Goal: Task Accomplishment & Management: Manage account settings

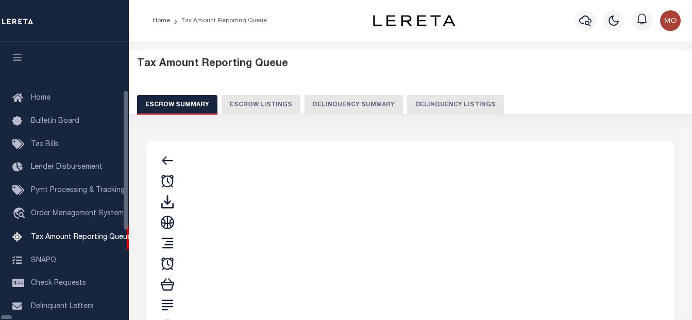
select select "100"
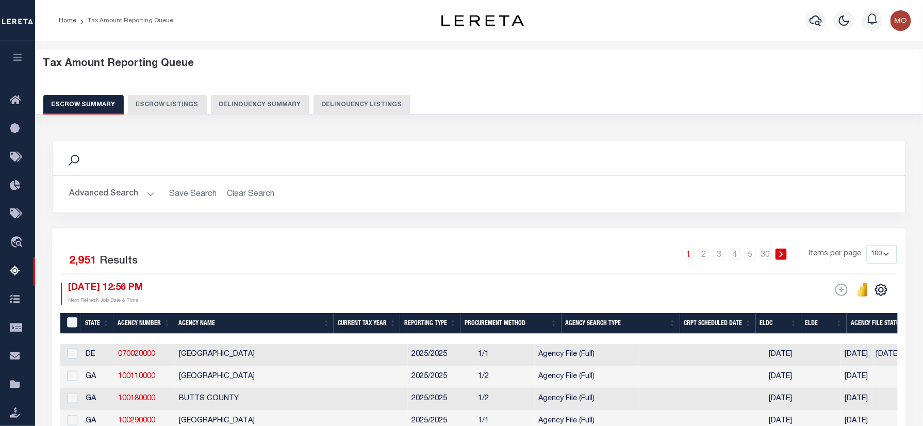
click at [333, 107] on button "Delinquency Listings" at bounding box center [362, 105] width 97 height 20
select select
select select "100"
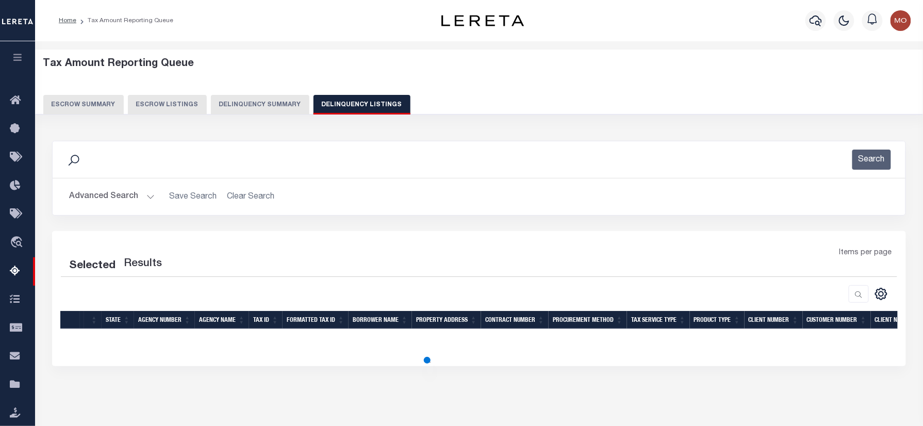
select select "100"
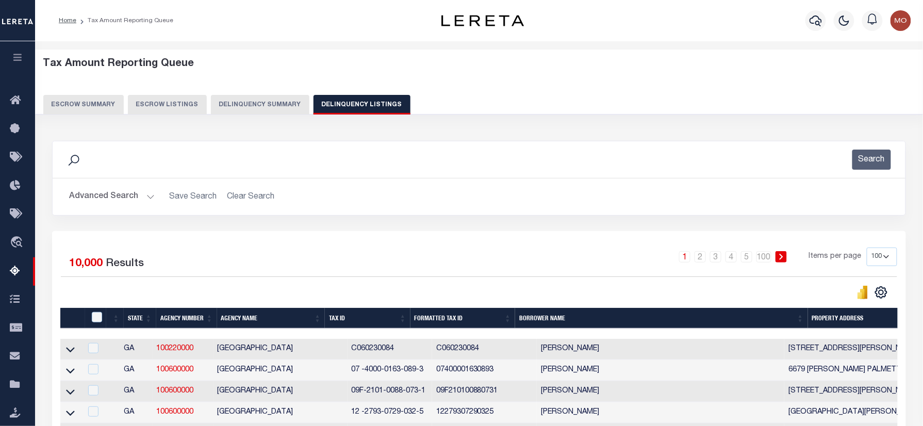
click at [123, 196] on button "Advanced Search" at bounding box center [112, 197] width 86 height 20
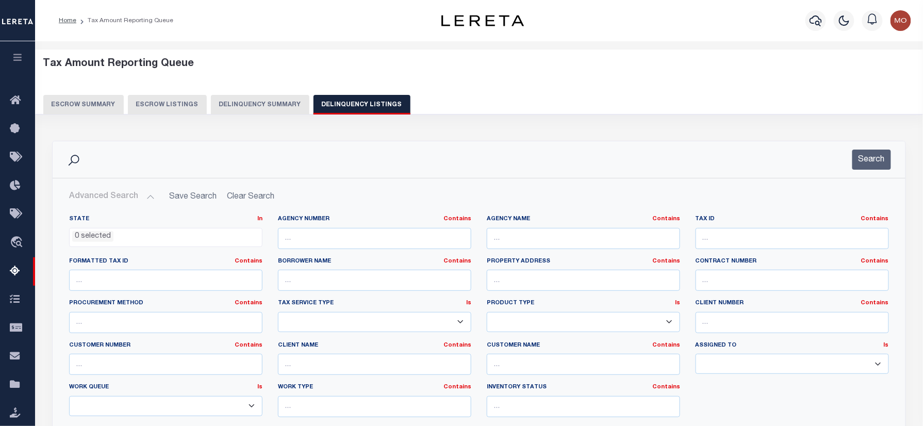
click at [98, 236] on li "0 selected" at bounding box center [92, 236] width 41 height 11
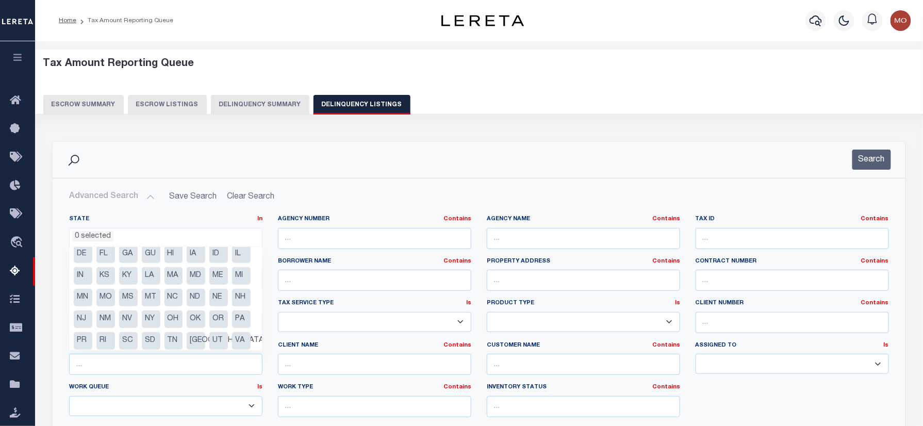
scroll to position [5, 0]
click at [187, 307] on li "MD" at bounding box center [196, 299] width 19 height 18
select select "MD"
click at [531, 240] on input "text" at bounding box center [583, 238] width 193 height 21
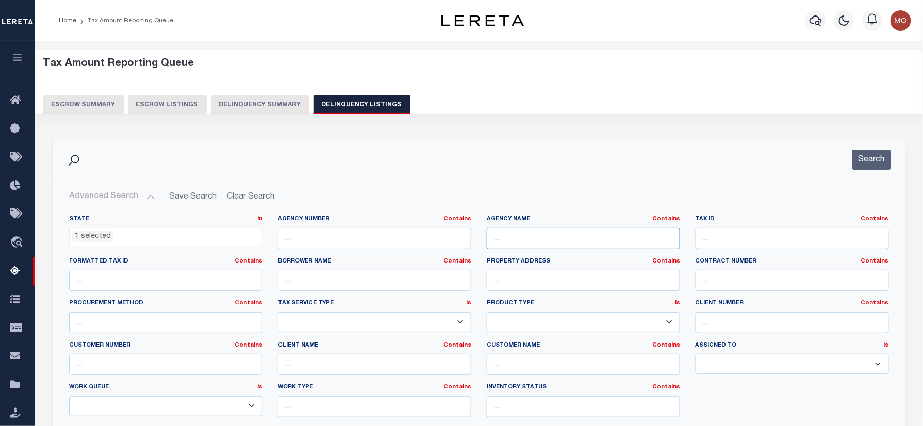
paste input "[GEOGRAPHIC_DATA]"
type input "[GEOGRAPHIC_DATA]"
click at [692, 159] on button "Search" at bounding box center [871, 160] width 39 height 20
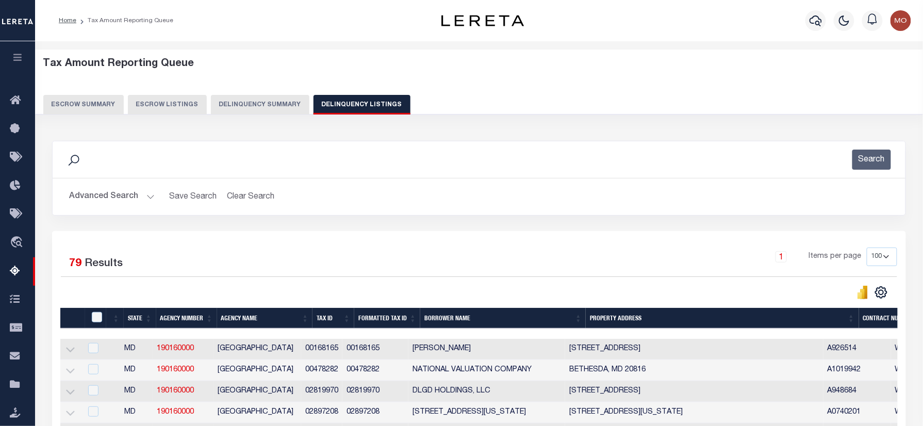
drag, startPoint x: 326, startPoint y: 53, endPoint x: 302, endPoint y: 74, distance: 32.1
click at [326, 53] on div "Tax Amount Reporting Queue Escrow Summary Escrow Listings Delinquency Summary" at bounding box center [479, 82] width 893 height 65
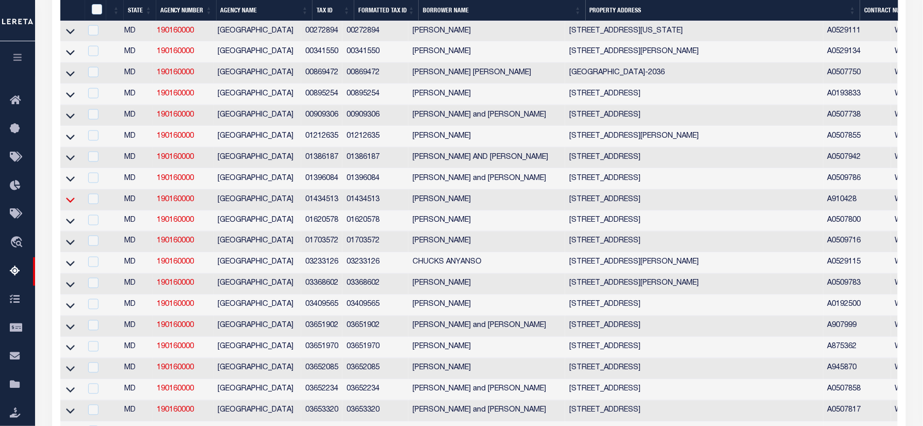
click at [71, 205] on icon at bounding box center [70, 199] width 9 height 11
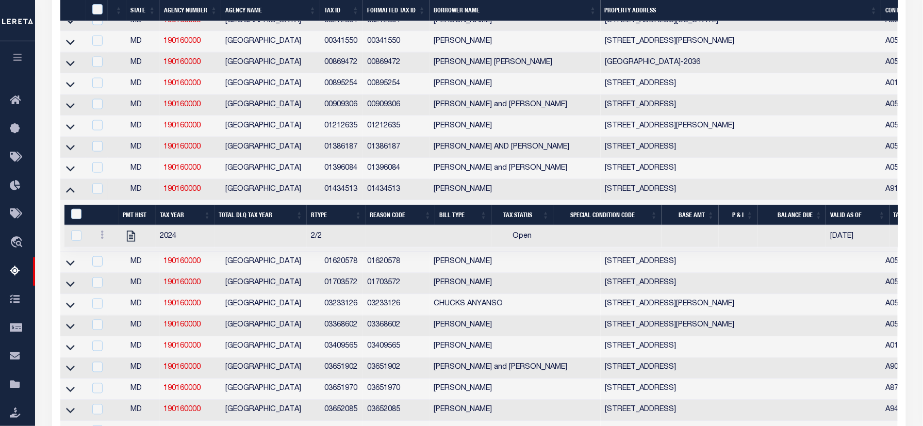
scroll to position [1029, 0]
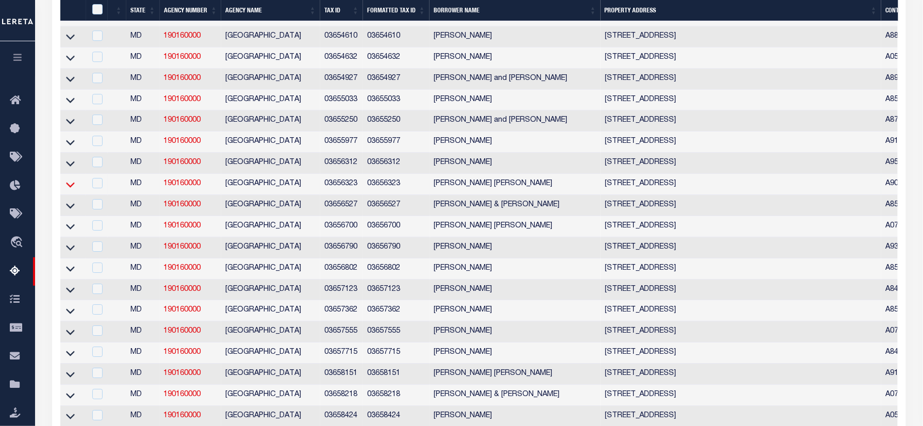
click at [67, 187] on icon at bounding box center [70, 184] width 9 height 5
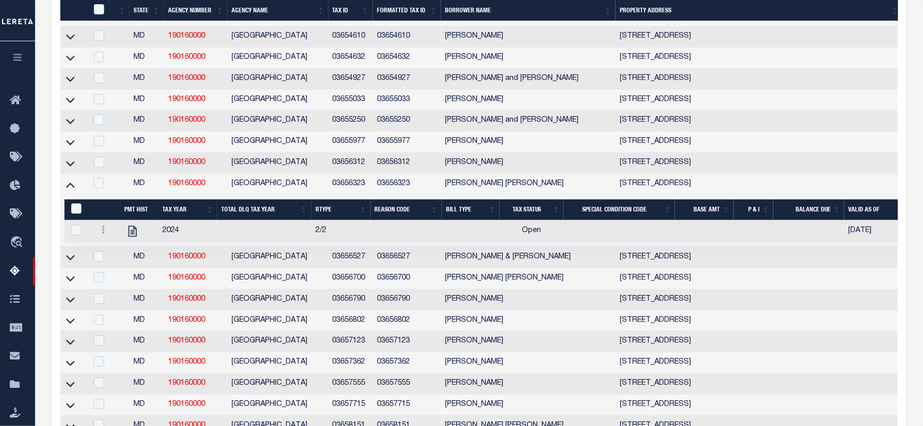
scroll to position [660, 0]
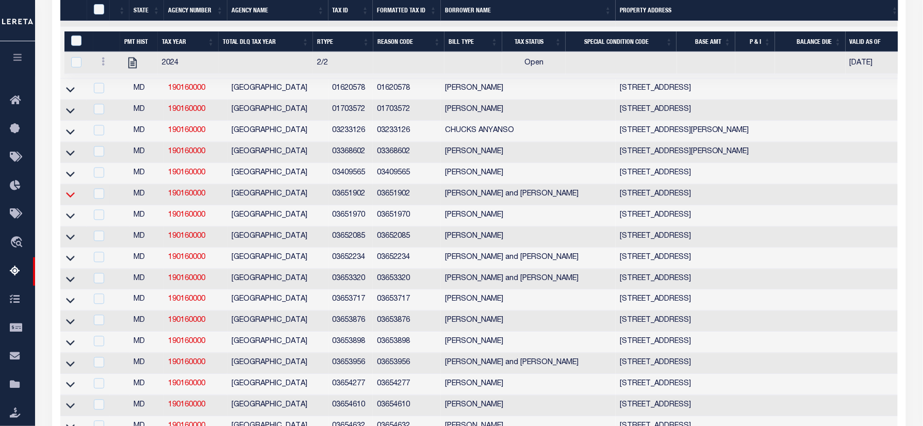
click at [71, 198] on icon at bounding box center [70, 195] width 9 height 5
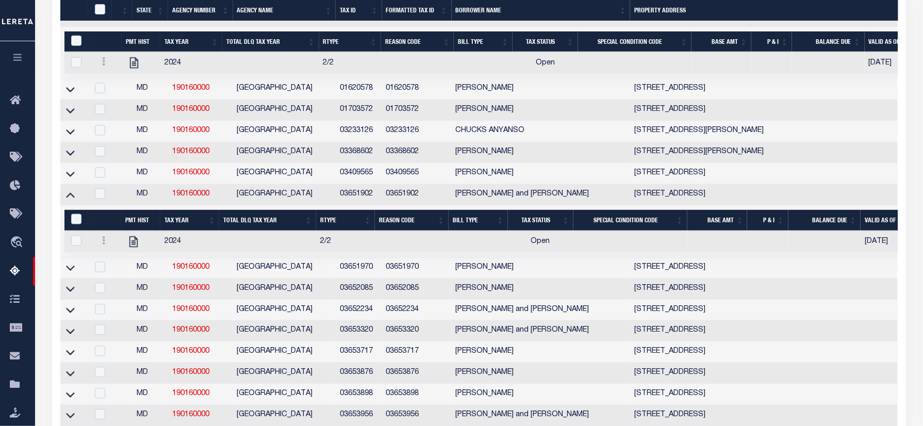
scroll to position [974, 0]
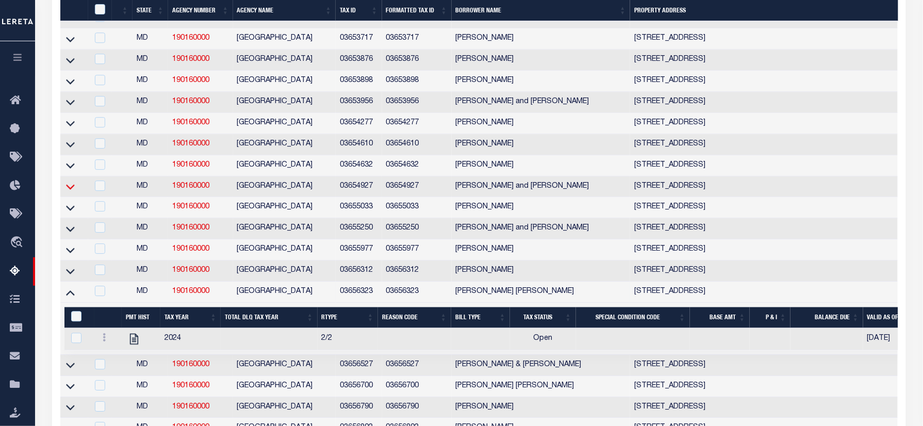
click at [73, 190] on icon at bounding box center [70, 187] width 9 height 5
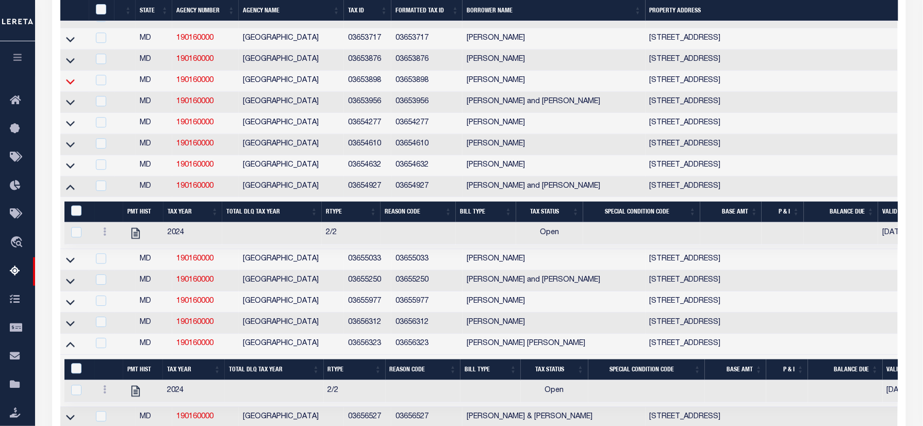
click at [71, 84] on icon at bounding box center [70, 81] width 9 height 5
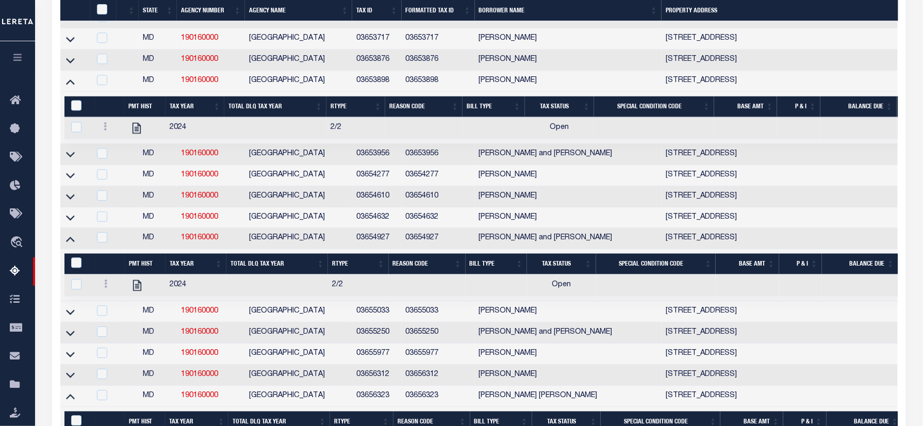
scroll to position [1632, 0]
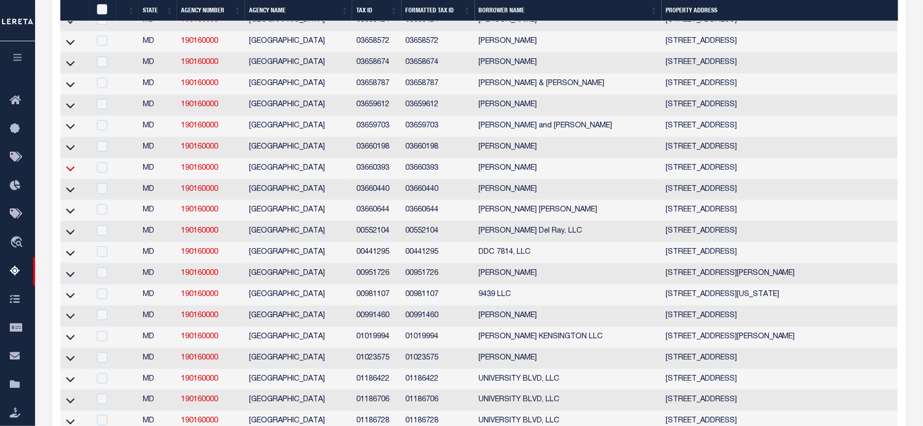
click at [71, 174] on icon at bounding box center [70, 168] width 9 height 11
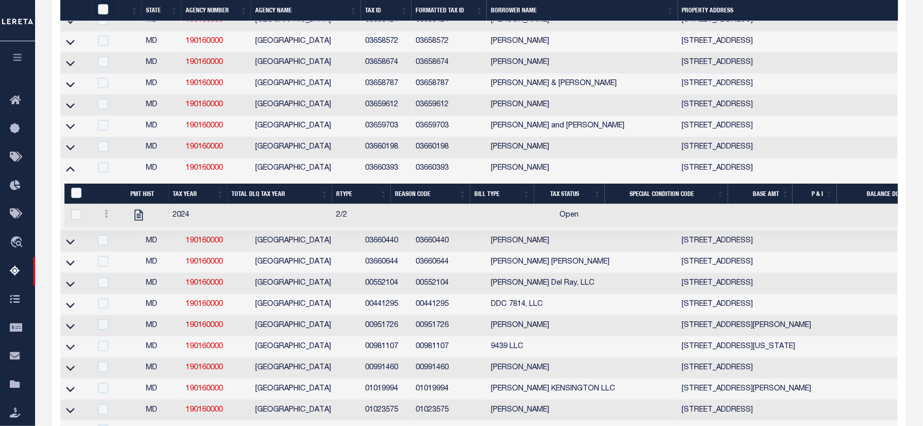
scroll to position [983, 0]
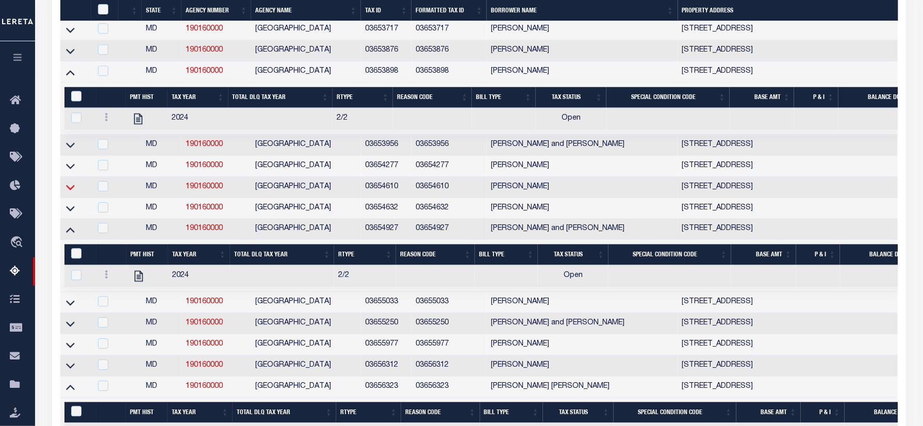
click at [67, 190] on icon at bounding box center [70, 187] width 9 height 5
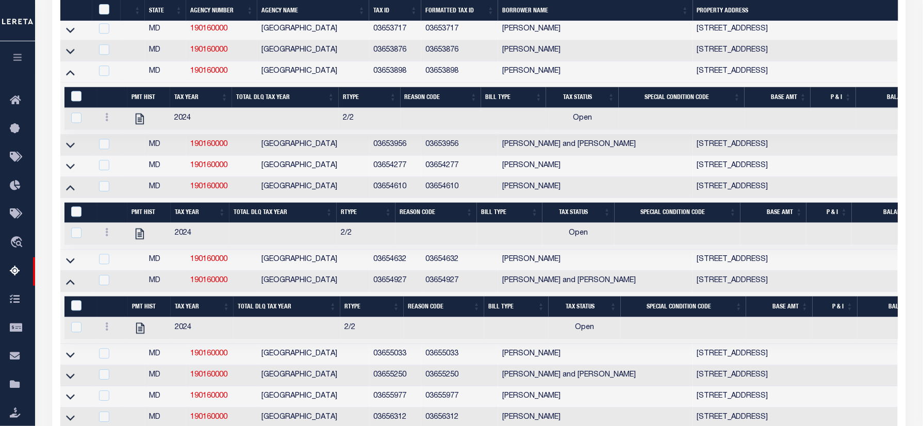
drag, startPoint x: 71, startPoint y: 72, endPoint x: 165, endPoint y: 185, distance: 146.4
click at [71, 56] on icon at bounding box center [70, 50] width 9 height 11
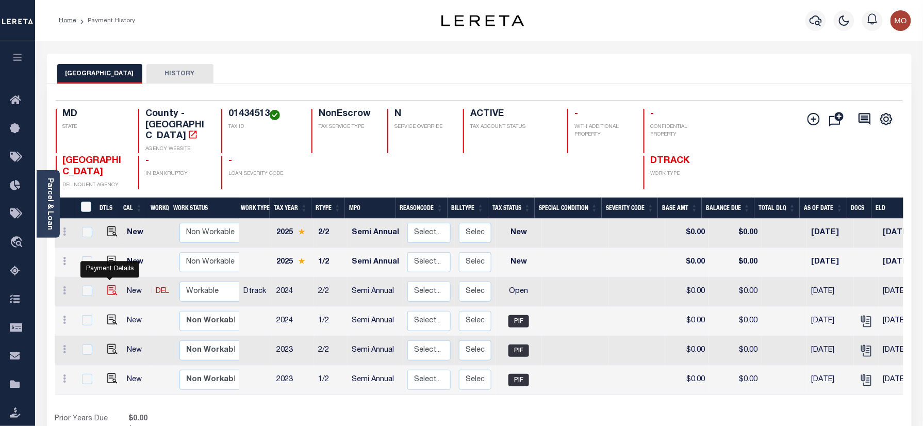
click at [109, 285] on img "" at bounding box center [112, 290] width 10 height 10
checkbox input "true"
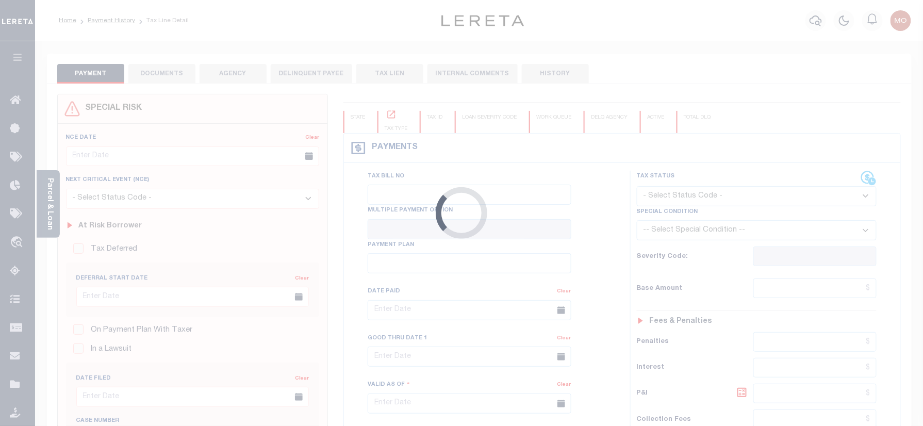
checkbox input "false"
type input "Semi Annual"
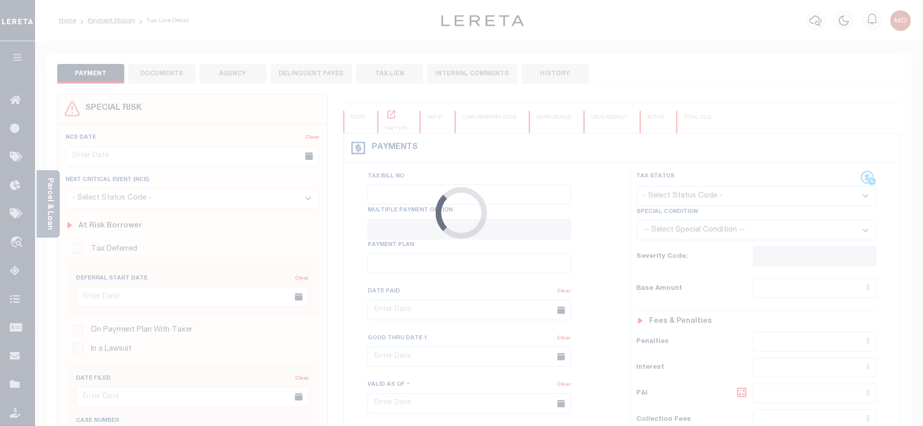
type input "[DATE]"
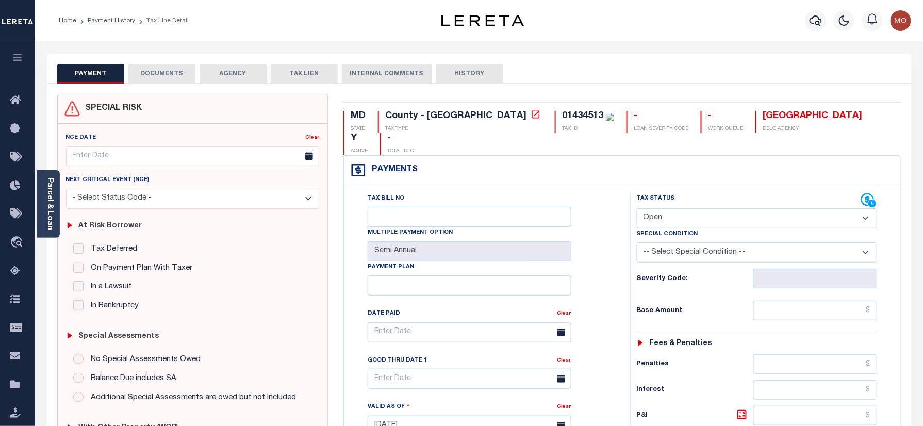
click at [562, 117] on div "01434513" at bounding box center [582, 115] width 41 height 9
copy div "01434513"
click at [672, 208] on select "- Select Status Code - Open Due/Unpaid Paid Incomplete No Tax Due Internal Refu…" at bounding box center [757, 218] width 240 height 20
select select "PYD"
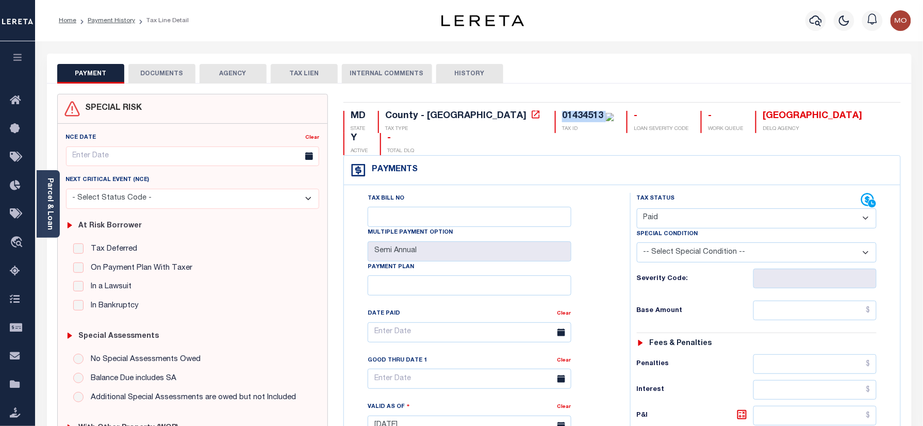
click at [637, 208] on select "- Select Status Code - Open Due/Unpaid Paid Incomplete No Tax Due Internal Refu…" at bounding box center [757, 218] width 240 height 20
type input "10/06/2025"
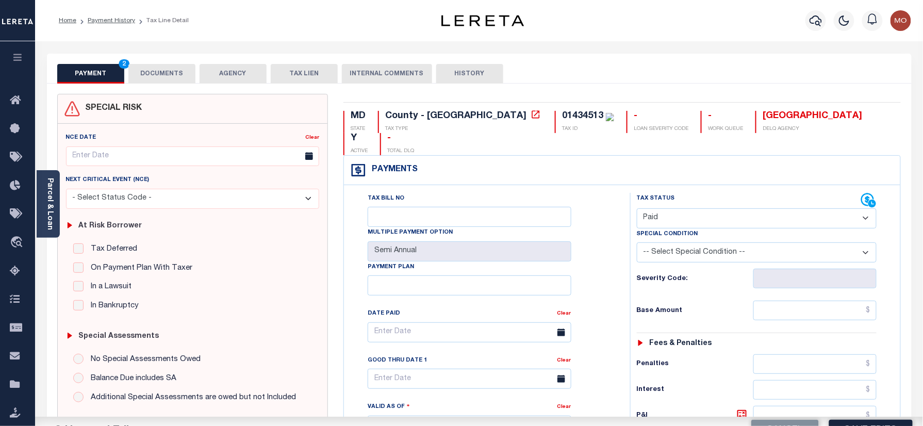
click at [595, 266] on div "Tax Bill No Multiple Payment Option Semi Annual Payment Plan Clear Clear Valid …" at bounding box center [484, 337] width 260 height 289
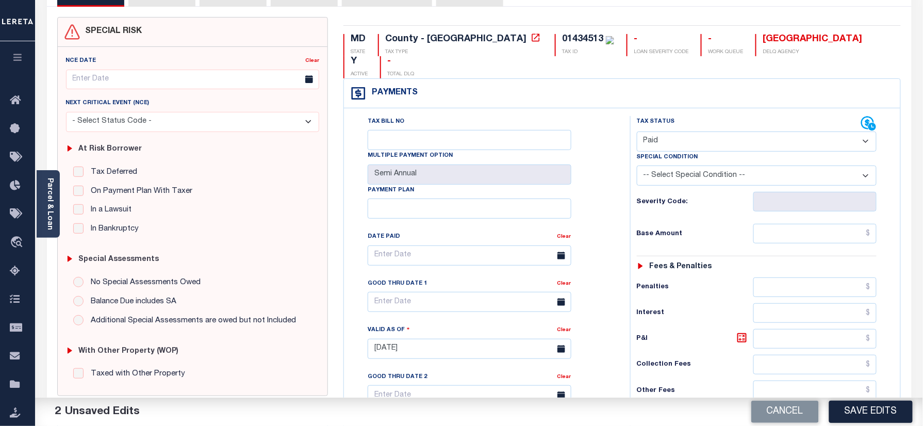
scroll to position [206, 0]
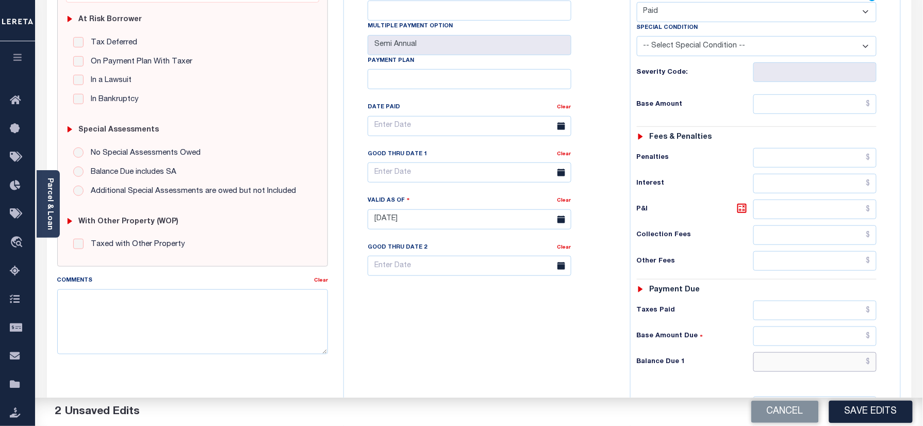
click at [797, 352] on input "text" at bounding box center [815, 362] width 124 height 20
type input "$0.00"
click at [507, 341] on div "Tax Bill No Multiple Payment Option Semi Annual Payment Plan Clear" at bounding box center [485, 214] width 276 height 455
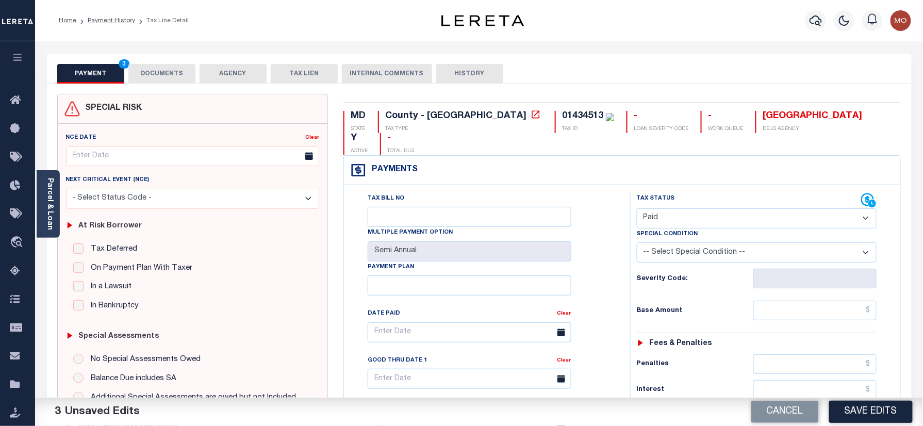
click at [562, 118] on div "01434513" at bounding box center [582, 115] width 41 height 9
copy div "01434513"
click at [174, 77] on button "DOCUMENTS" at bounding box center [161, 74] width 67 height 20
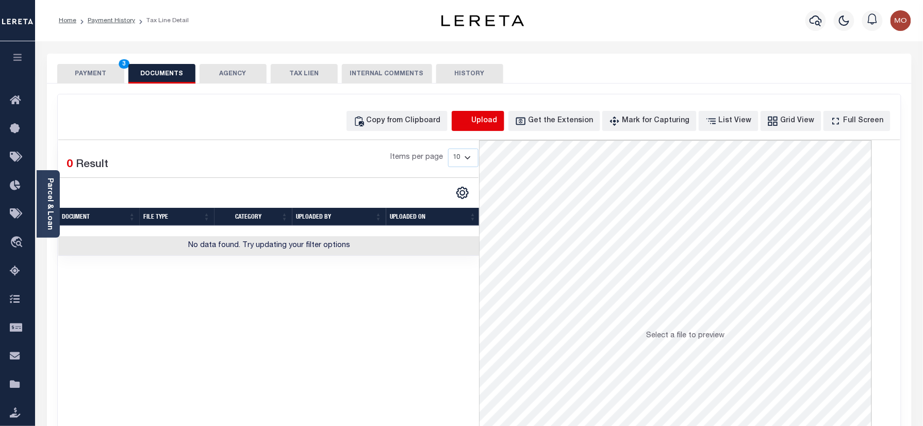
click at [470, 122] on icon "button" at bounding box center [463, 121] width 11 height 11
select select "POP"
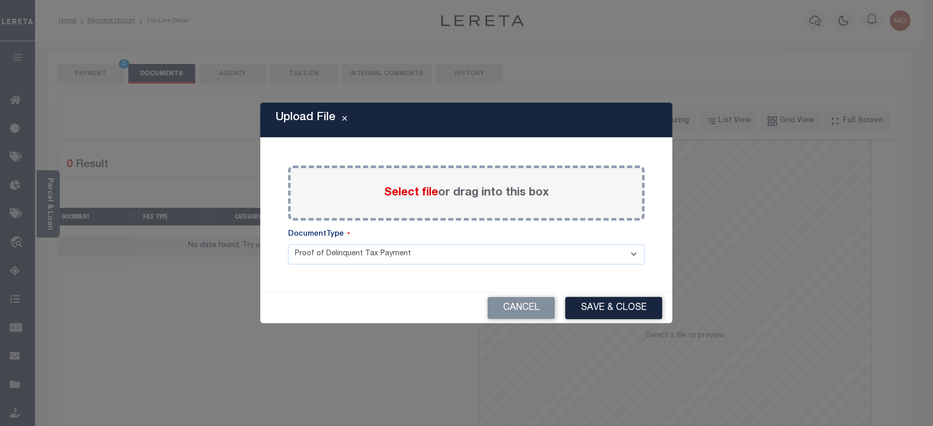
click at [410, 190] on span "Select file" at bounding box center [411, 192] width 54 height 11
click at [0, 0] on input "Select file or drag into this box" at bounding box center [0, 0] width 0 height 0
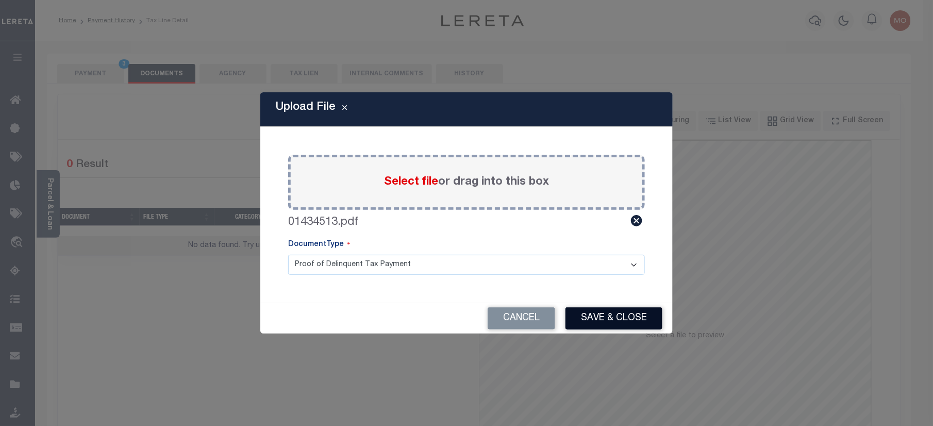
click at [608, 315] on button "Save & Close" at bounding box center [614, 318] width 97 height 22
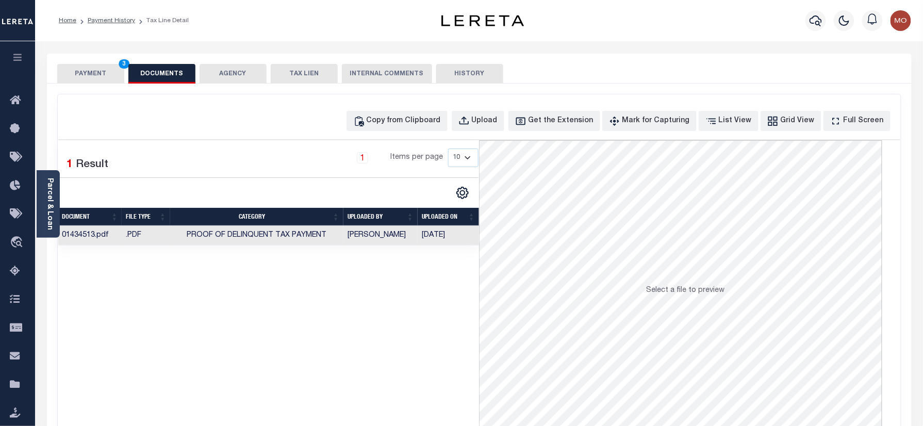
click at [105, 78] on button "PAYMENT 3" at bounding box center [90, 74] width 67 height 20
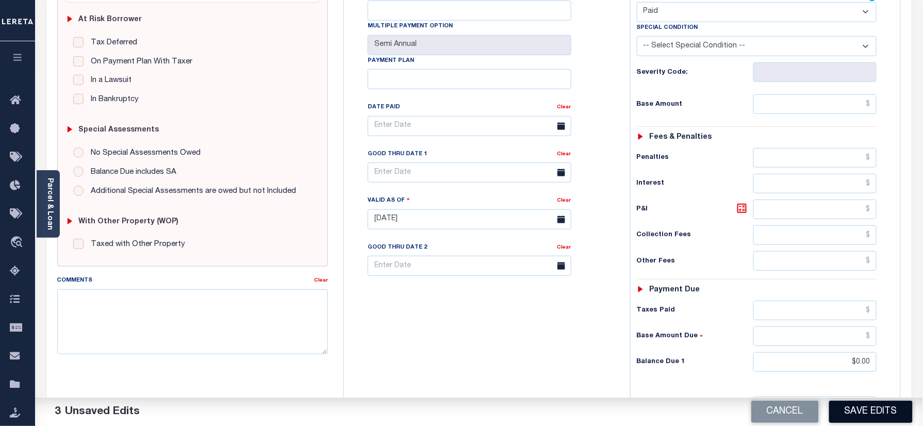
click at [869, 416] on button "Save Edits" at bounding box center [871, 412] width 84 height 22
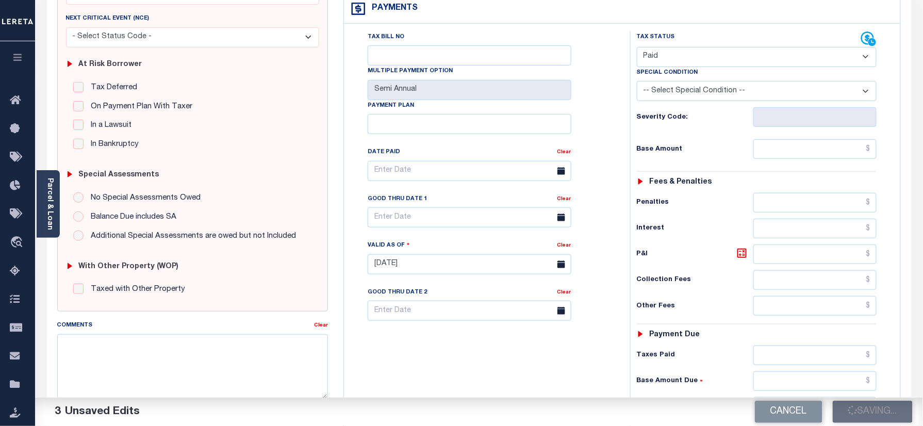
scroll to position [137, 0]
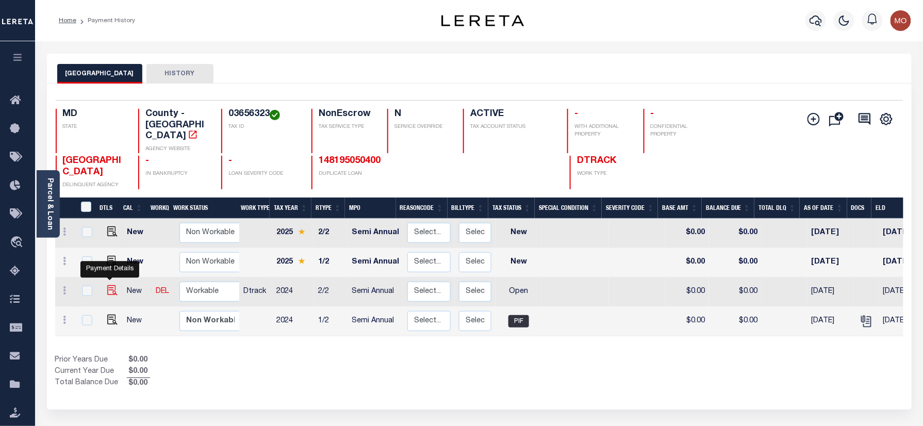
click at [108, 285] on img "" at bounding box center [112, 290] width 10 height 10
checkbox input "true"
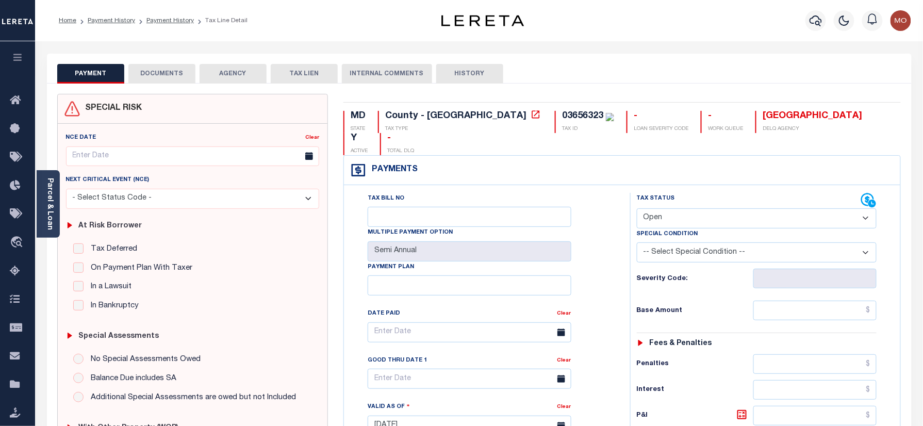
click at [488, 109] on div "MD STATE County - MD TAX TYPE 03656323 TAX ID - LOAN SEVERITY CODE - WORK QUEUE…" at bounding box center [622, 425] width 573 height 662
copy div "03656323"
drag, startPoint x: 675, startPoint y: 199, endPoint x: 675, endPoint y: 207, distance: 8.8
click at [675, 208] on select "- Select Status Code - Open Due/Unpaid Paid Incomplete No Tax Due Internal Refu…" at bounding box center [757, 218] width 240 height 20
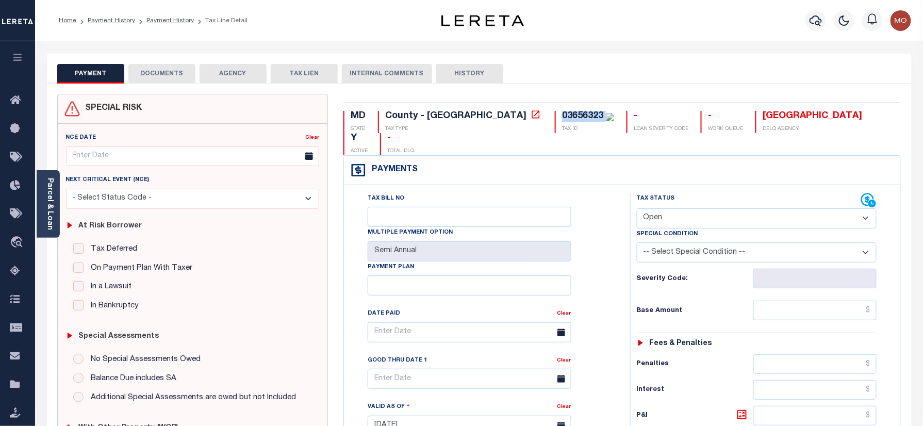
select select "PYD"
click at [637, 208] on select "- Select Status Code - Open Due/Unpaid Paid Incomplete No Tax Due Internal Refu…" at bounding box center [757, 218] width 240 height 20
type input "10/06/2025"
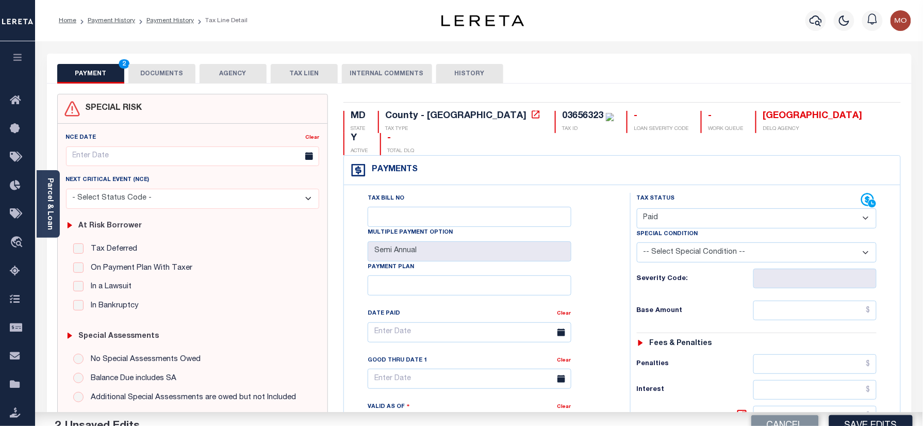
click at [597, 262] on div "Tax Bill No Multiple Payment Option Semi Annual Payment Plan Clear Clear Valid …" at bounding box center [484, 337] width 260 height 289
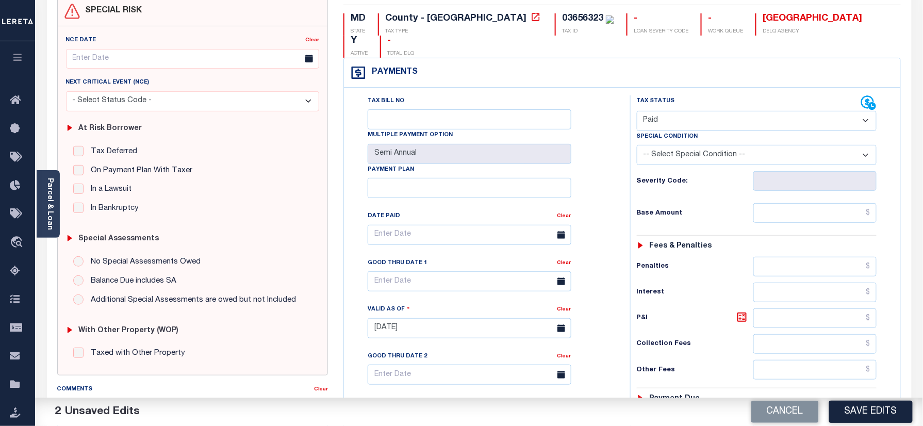
scroll to position [206, 0]
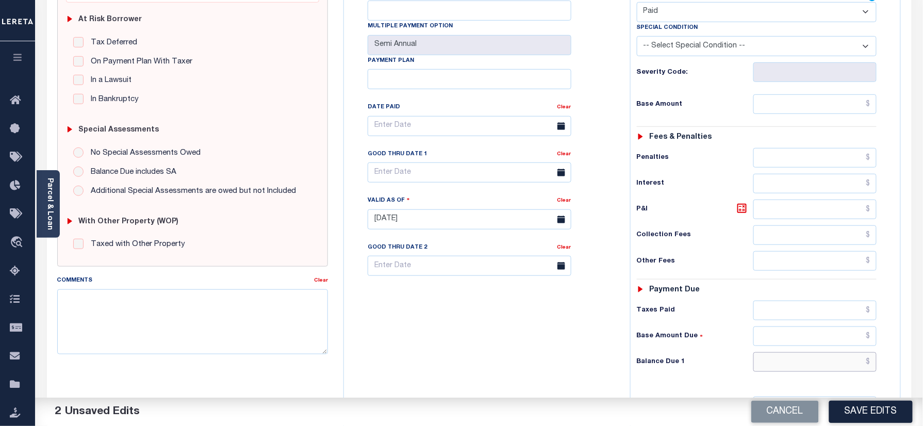
click at [797, 352] on input "text" at bounding box center [815, 362] width 124 height 20
type input "$0.00"
click at [454, 289] on div "Tax Bill No Multiple Payment Option Semi Annual Payment Plan Clear" at bounding box center [485, 214] width 276 height 455
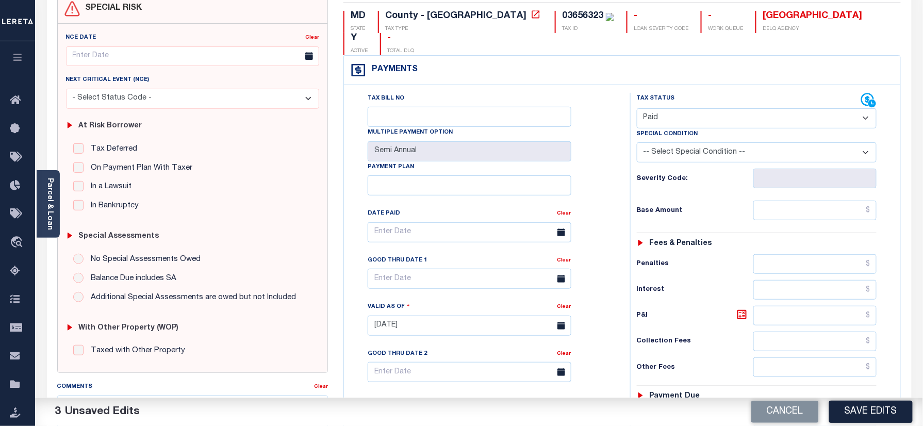
scroll to position [0, 0]
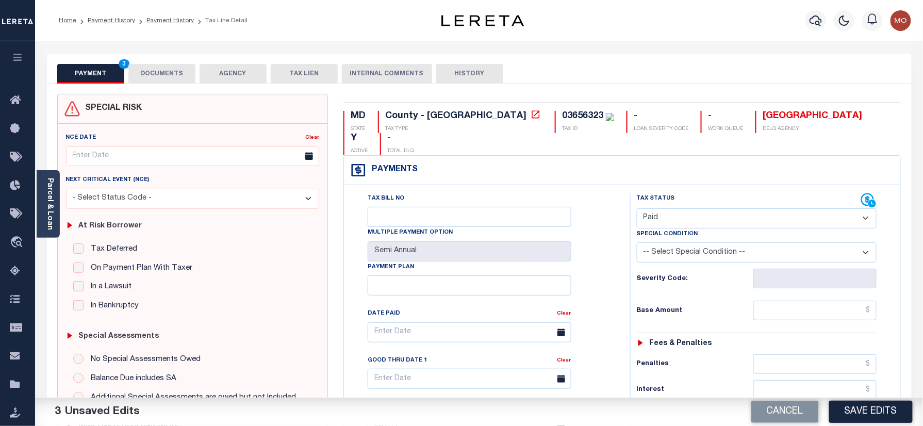
click at [161, 72] on button "DOCUMENTS" at bounding box center [161, 74] width 67 height 20
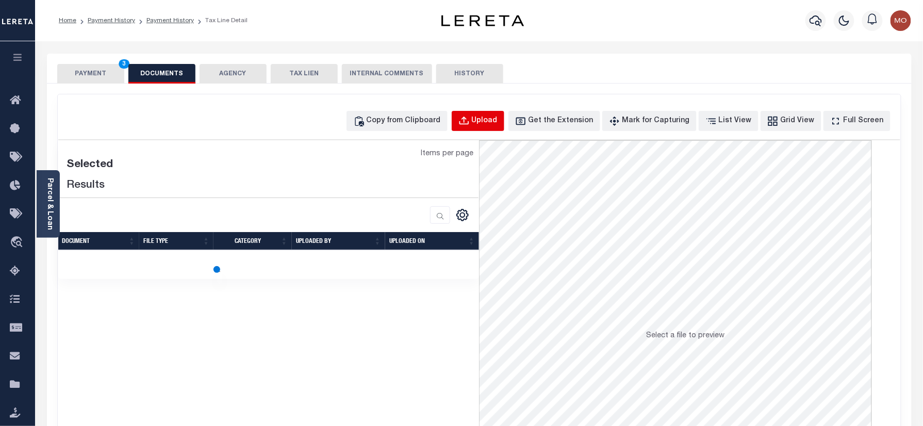
click at [489, 125] on button "Upload" at bounding box center [478, 121] width 53 height 20
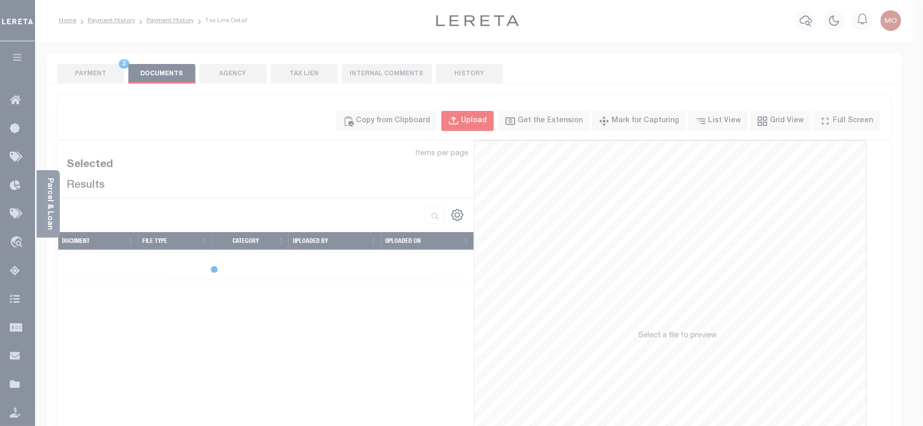
select select "POP"
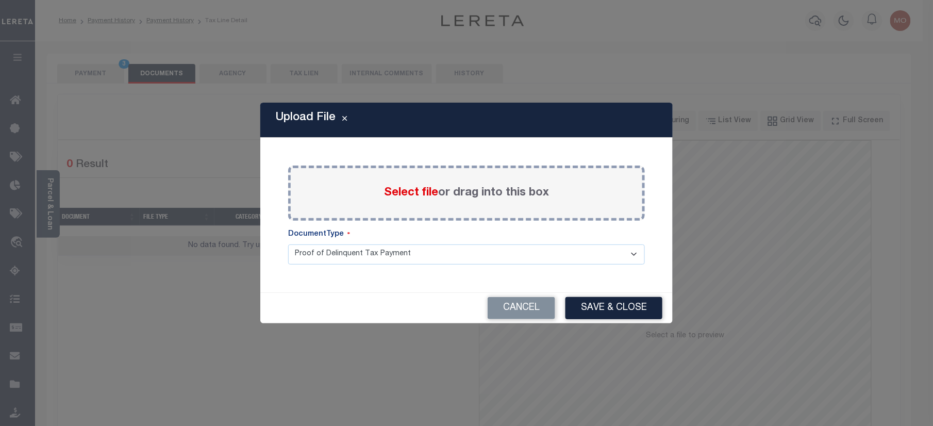
click at [411, 190] on span "Select file" at bounding box center [411, 192] width 54 height 11
click at [0, 0] on input "Select file or drag into this box" at bounding box center [0, 0] width 0 height 0
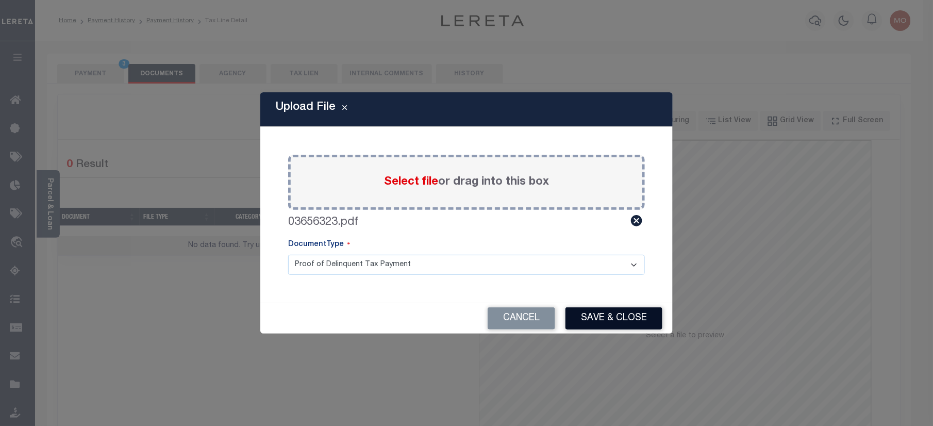
click at [618, 314] on button "Save & Close" at bounding box center [614, 318] width 97 height 22
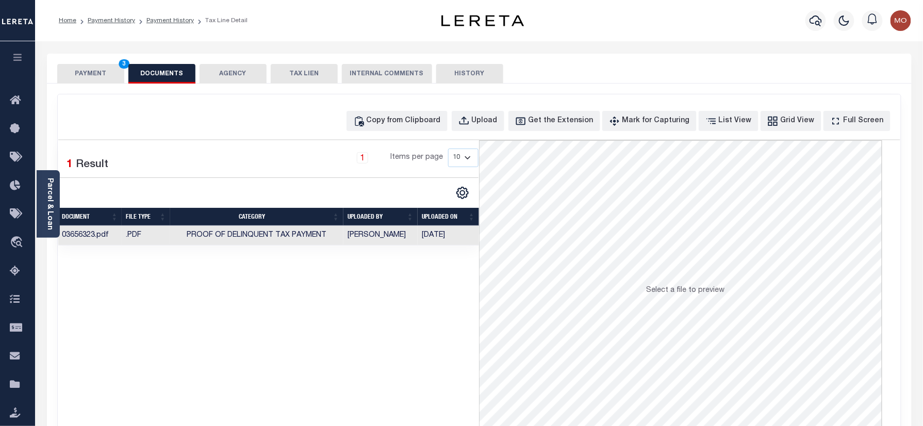
click at [99, 77] on button "PAYMENT 3" at bounding box center [90, 74] width 67 height 20
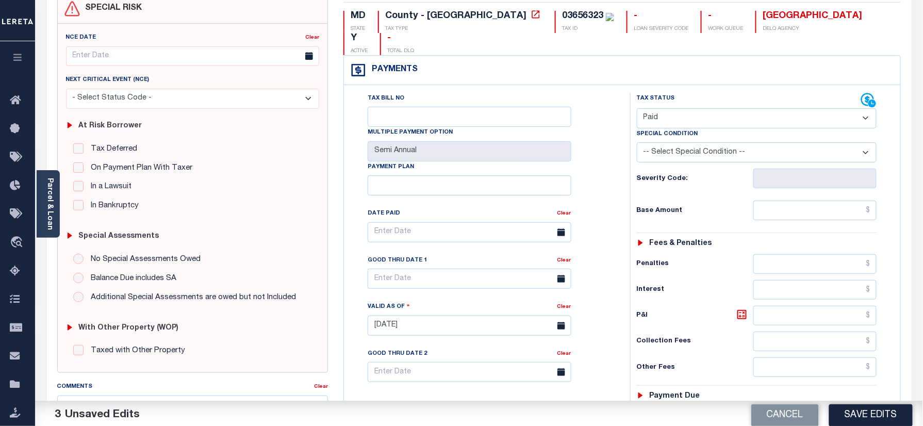
scroll to position [206, 0]
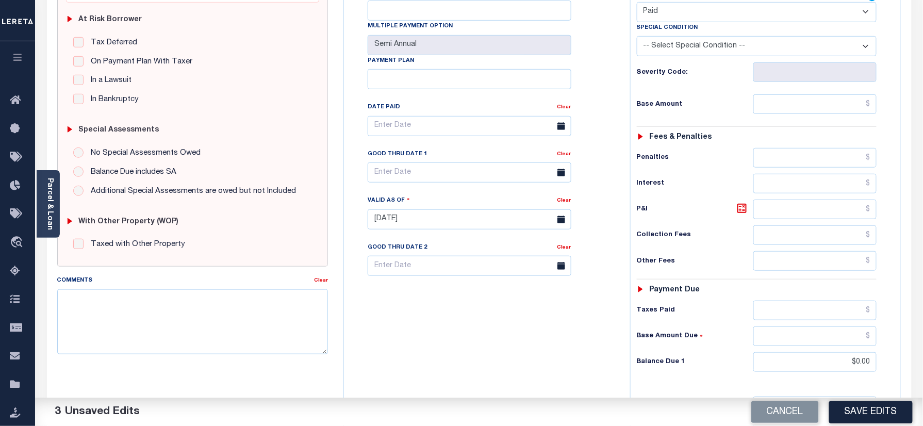
click at [916, 420] on div "Cancel Save Edits" at bounding box center [701, 412] width 444 height 29
click at [873, 407] on button "Save Edits" at bounding box center [871, 412] width 84 height 22
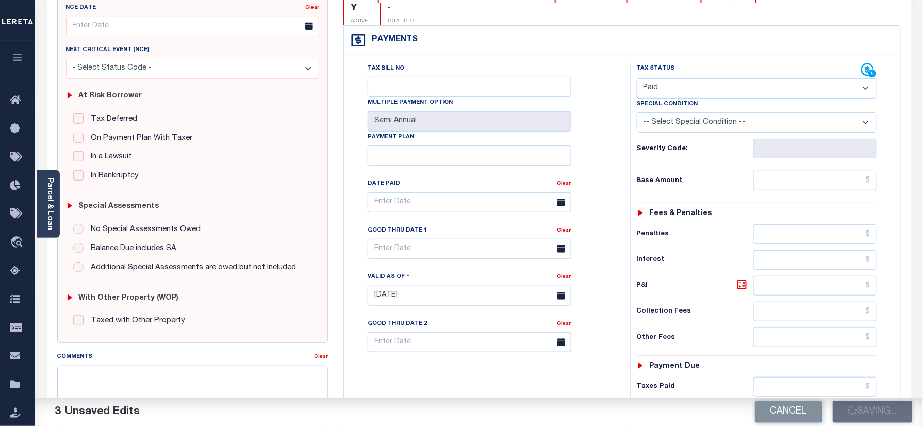
scroll to position [0, 0]
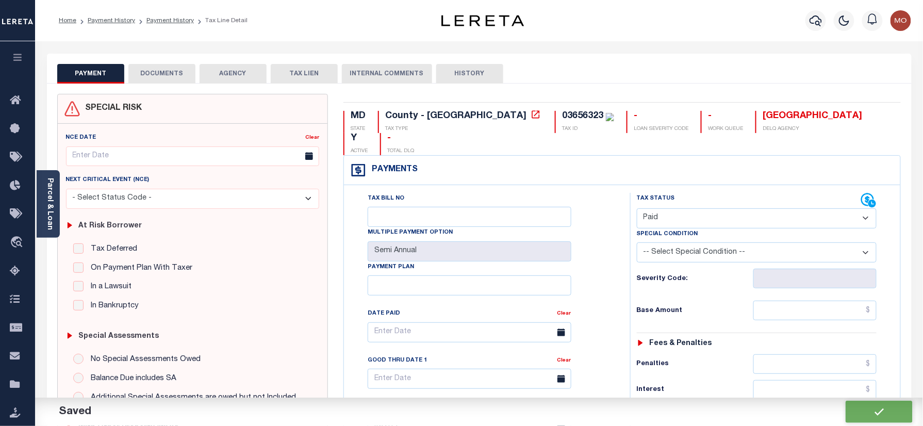
checkbox input "false"
type input "$0"
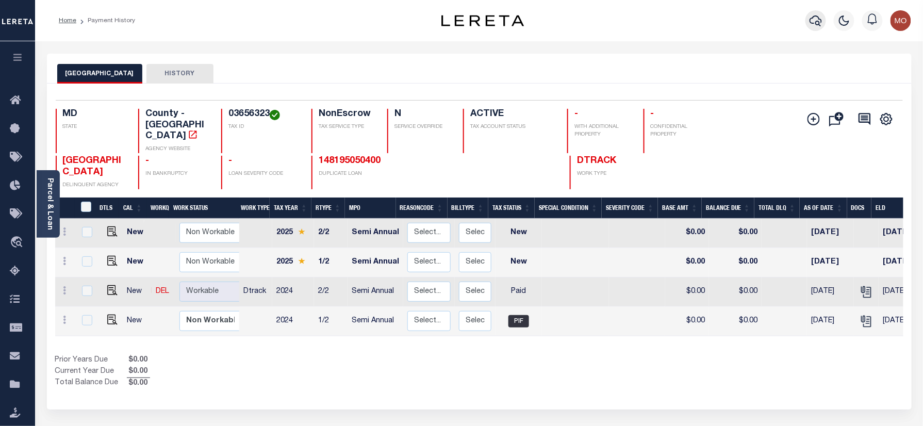
click at [816, 19] on icon "button" at bounding box center [816, 20] width 12 height 12
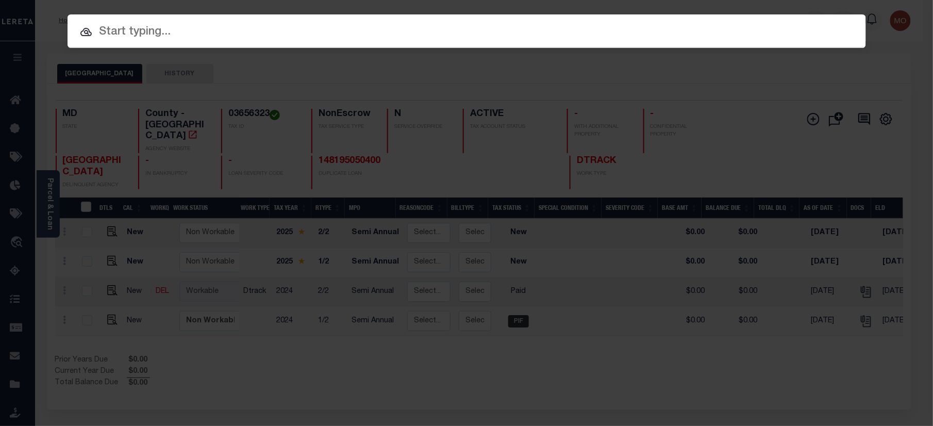
click at [130, 30] on input "text" at bounding box center [467, 32] width 799 height 18
paste input "275883009"
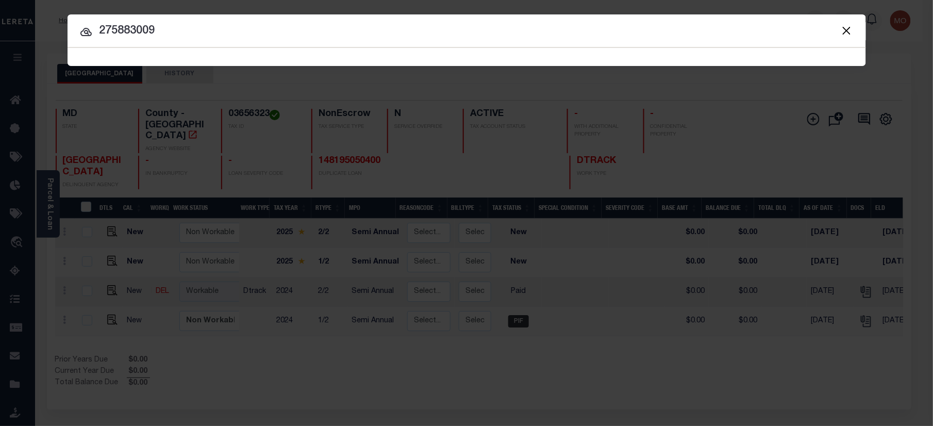
type input "275883009"
click at [846, 29] on button "Close" at bounding box center [846, 30] width 13 height 13
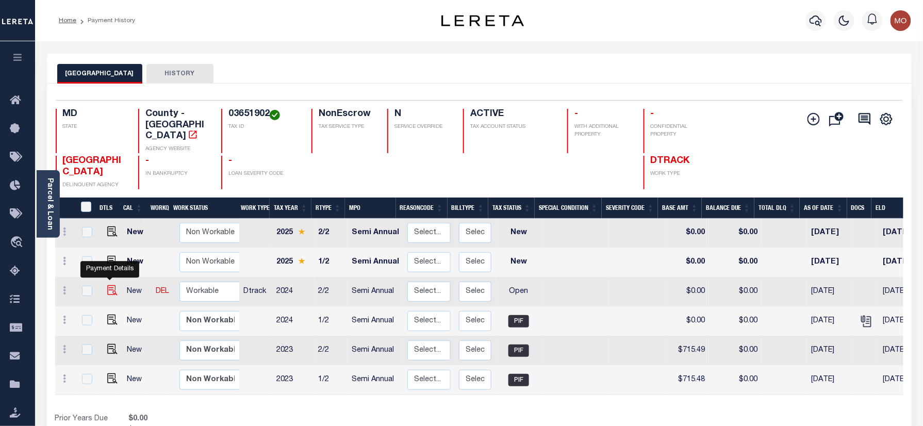
click at [107, 285] on img "" at bounding box center [112, 290] width 10 height 10
checkbox input "true"
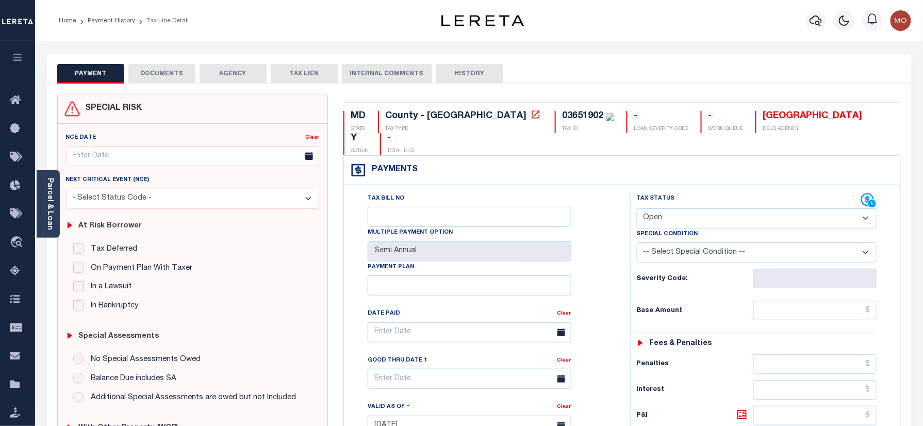
click at [562, 112] on div "03651902" at bounding box center [582, 115] width 41 height 9
copy div "03651902"
click at [685, 208] on select "- Select Status Code - Open Due/Unpaid Paid Incomplete No Tax Due Internal Refu…" at bounding box center [757, 218] width 240 height 20
select select "PYD"
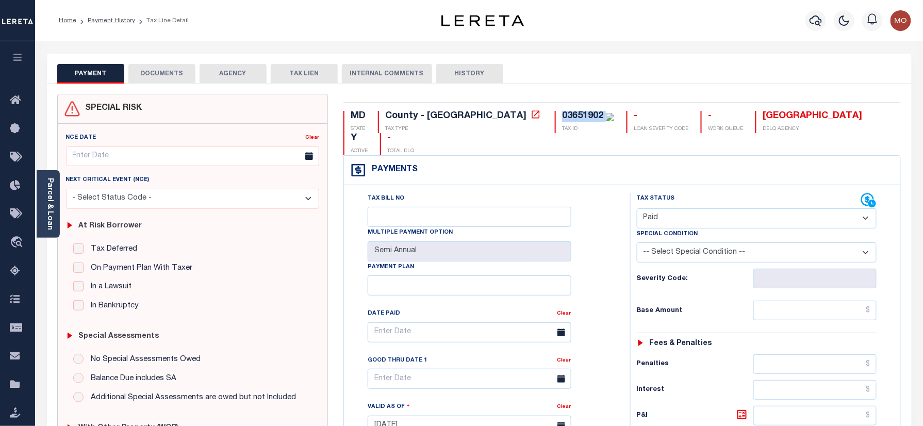
click at [637, 208] on select "- Select Status Code - Open Due/Unpaid Paid Incomplete No Tax Due Internal Refu…" at bounding box center [757, 218] width 240 height 20
type input "10/06/2025"
click at [621, 267] on div "Tax Bill No Multiple Payment Option Semi Annual Payment Plan Clear" at bounding box center [485, 420] width 276 height 455
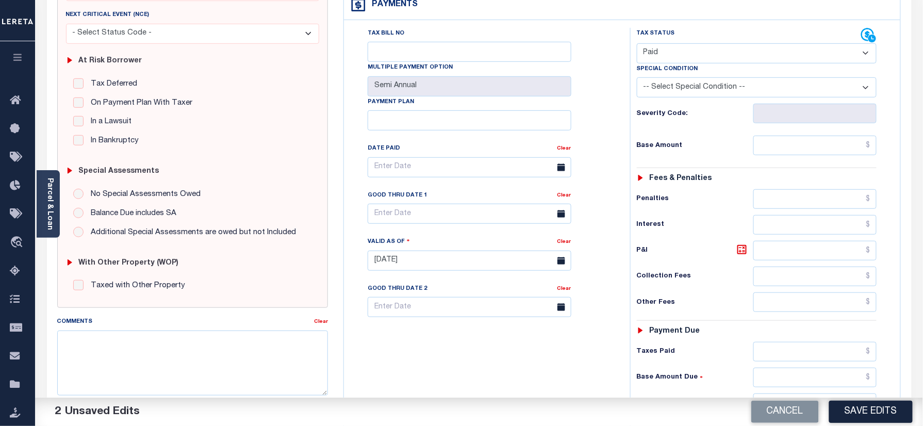
scroll to position [206, 0]
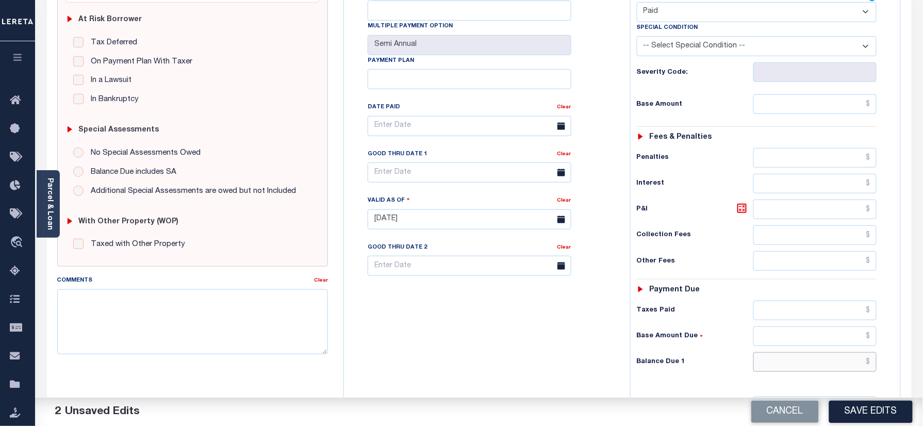
drag, startPoint x: 790, startPoint y: 344, endPoint x: 778, endPoint y: 351, distance: 14.3
click at [790, 352] on input "text" at bounding box center [815, 362] width 124 height 20
type input "$0.00"
click at [425, 329] on div "Tax Bill No Multiple Payment Option Semi Annual Payment Plan Clear" at bounding box center [485, 214] width 276 height 455
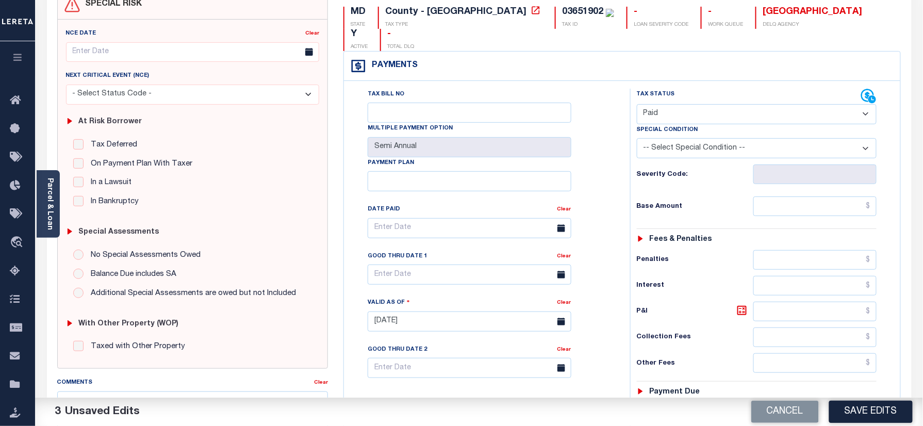
scroll to position [0, 0]
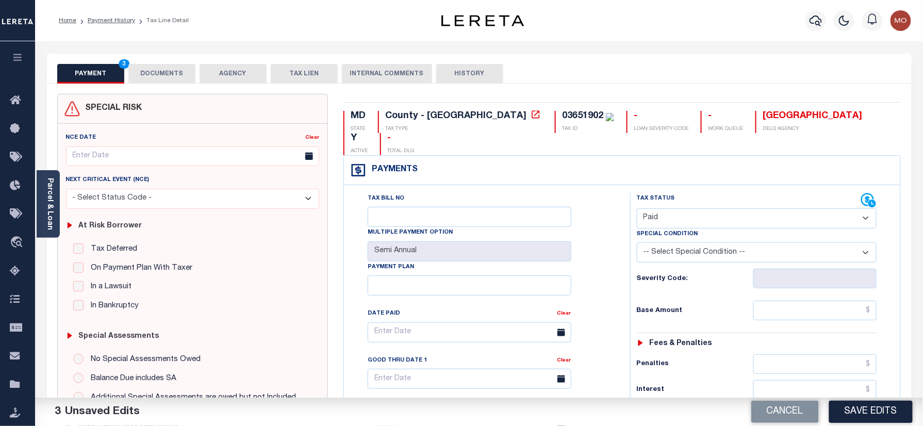
click at [160, 76] on button "DOCUMENTS" at bounding box center [161, 74] width 67 height 20
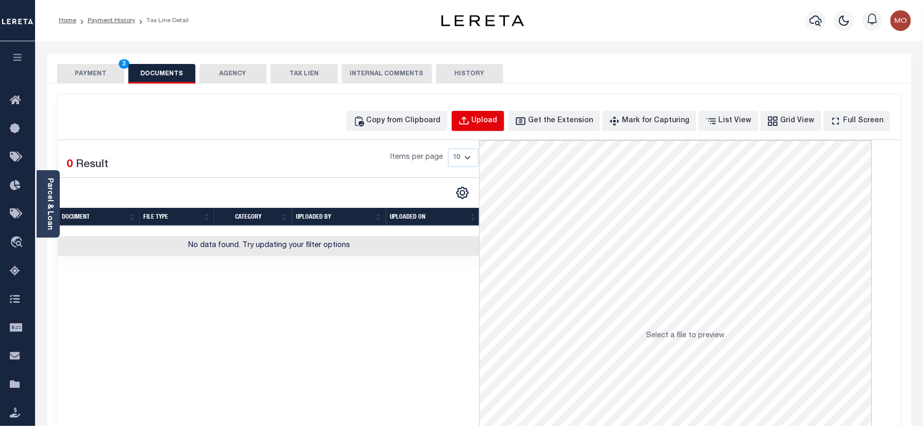
click at [494, 122] on div "Upload" at bounding box center [485, 121] width 26 height 11
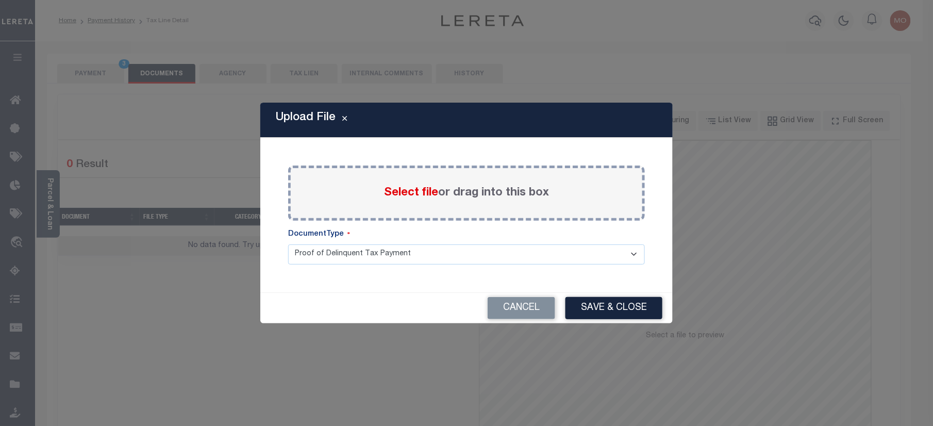
click at [399, 192] on span "Select file" at bounding box center [411, 192] width 54 height 11
click at [0, 0] on input "Select file or drag into this box" at bounding box center [0, 0] width 0 height 0
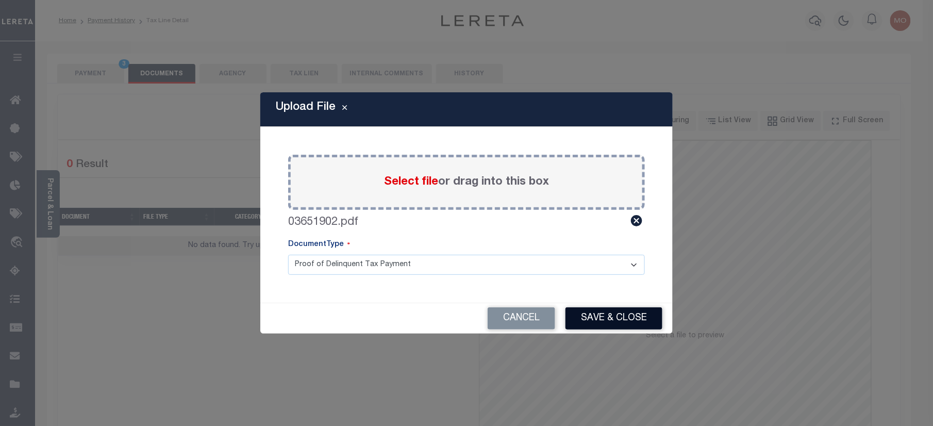
drag, startPoint x: 613, startPoint y: 310, endPoint x: 615, endPoint y: 361, distance: 51.1
click at [613, 311] on button "Save & Close" at bounding box center [614, 318] width 97 height 22
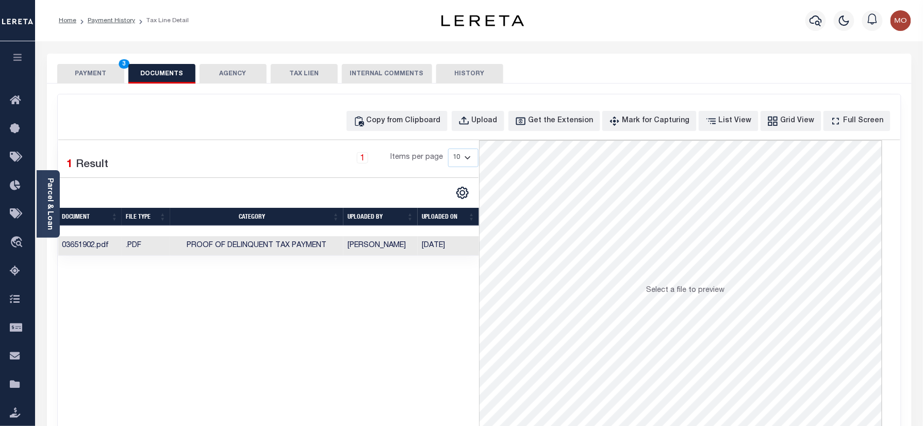
click at [77, 75] on button "PAYMENT 3" at bounding box center [90, 74] width 67 height 20
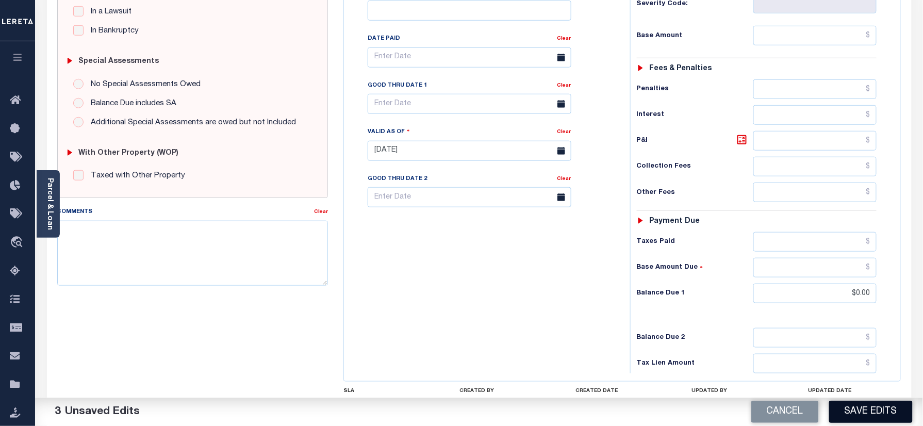
click at [863, 407] on button "Save Edits" at bounding box center [871, 412] width 84 height 22
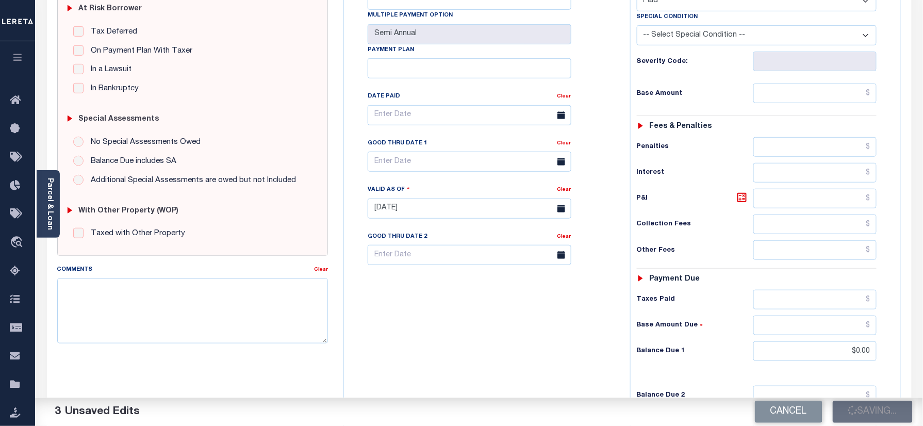
scroll to position [137, 0]
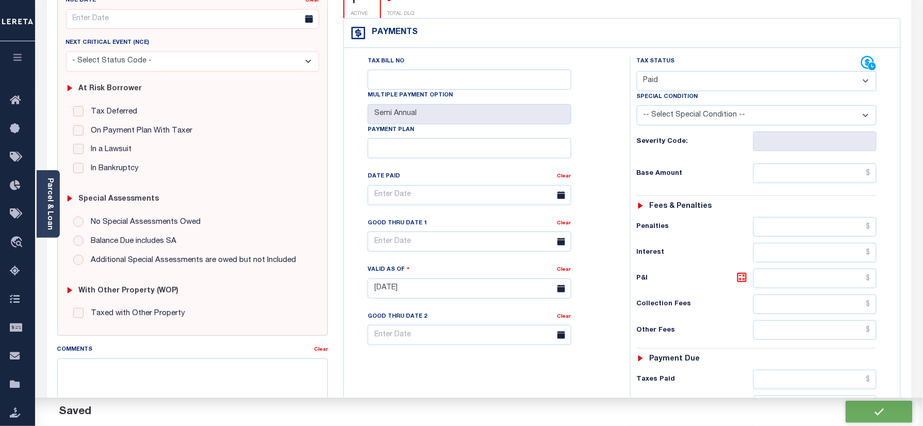
checkbox input "false"
type input "$0"
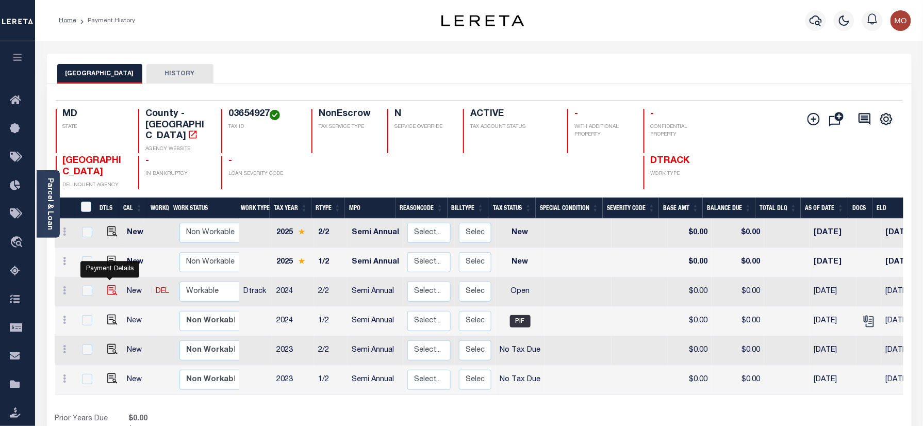
click at [108, 285] on img "" at bounding box center [112, 290] width 10 height 10
checkbox input "true"
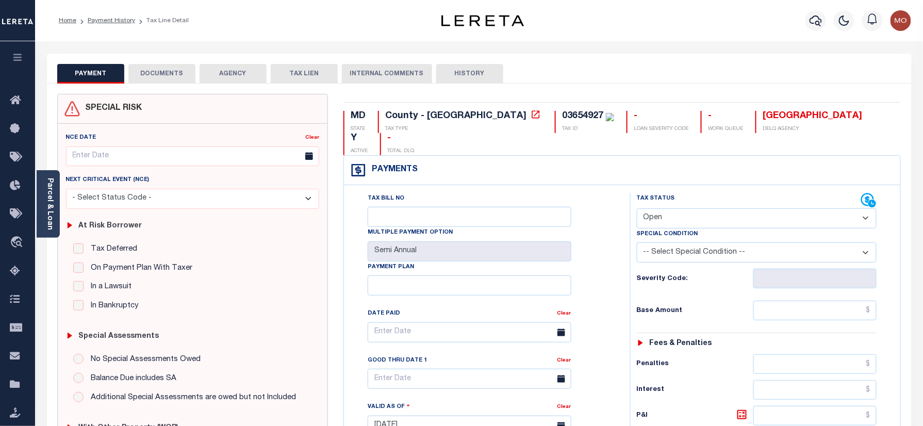
click at [562, 116] on div "03654927" at bounding box center [582, 115] width 41 height 9
copy div "03654927"
click at [46, 202] on link "Parcel & Loan" at bounding box center [49, 204] width 7 height 52
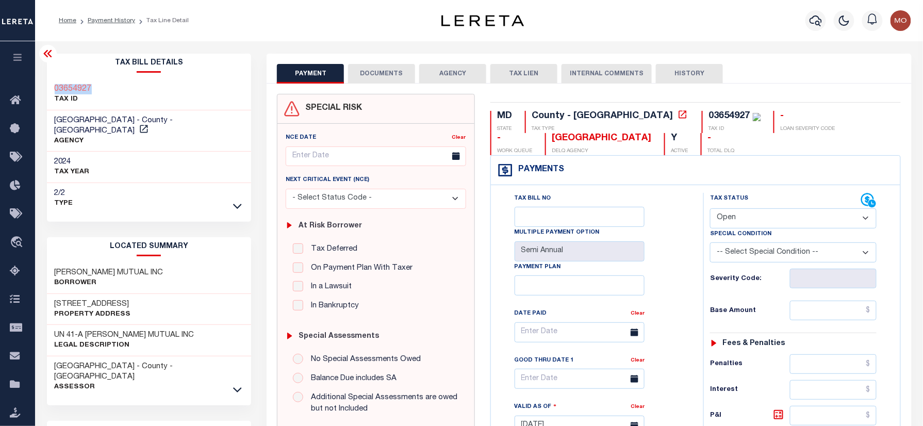
drag, startPoint x: 64, startPoint y: 86, endPoint x: 50, endPoint y: 86, distance: 14.4
click at [48, 86] on div "03654927 TAX ID" at bounding box center [149, 94] width 205 height 31
copy h3 "03654927"
click at [755, 215] on select "- Select Status Code - Open Due/Unpaid Paid Incomplete No Tax Due Internal Refu…" at bounding box center [793, 218] width 167 height 20
select select "PYD"
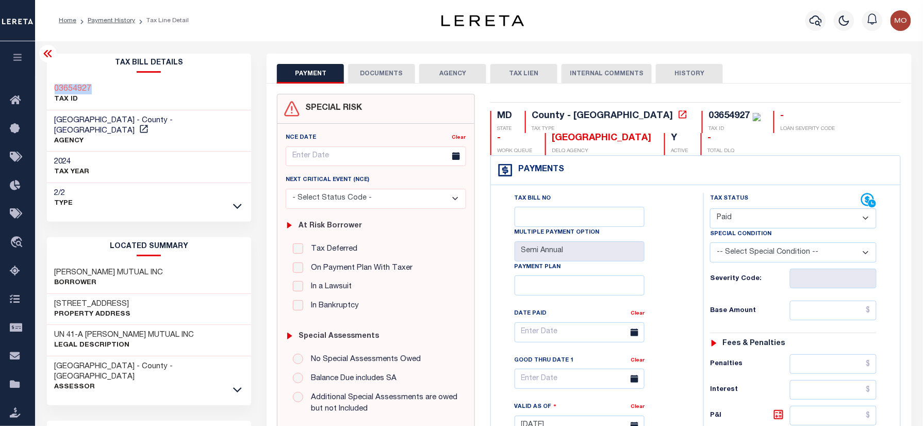
click at [710, 209] on select "- Select Status Code - Open Due/Unpaid Paid Incomplete No Tax Due Internal Refu…" at bounding box center [793, 218] width 167 height 20
type input "[DATE]"
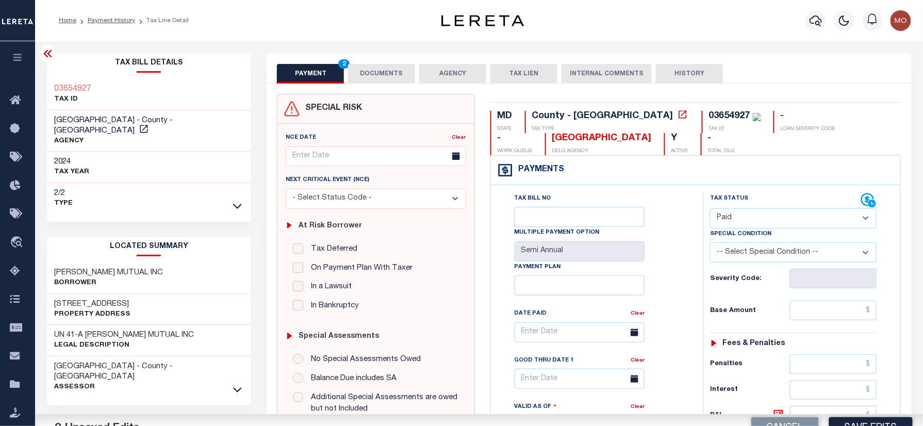
click at [696, 285] on div "Tax Status Status" at bounding box center [797, 420] width 202 height 455
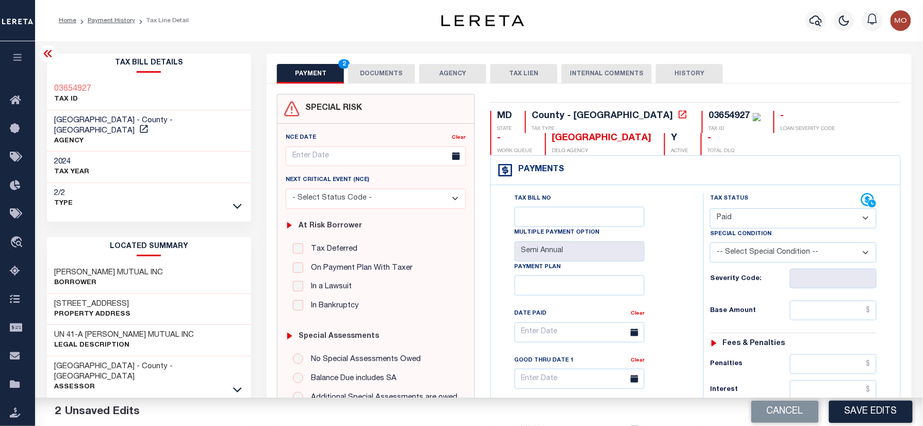
scroll to position [275, 0]
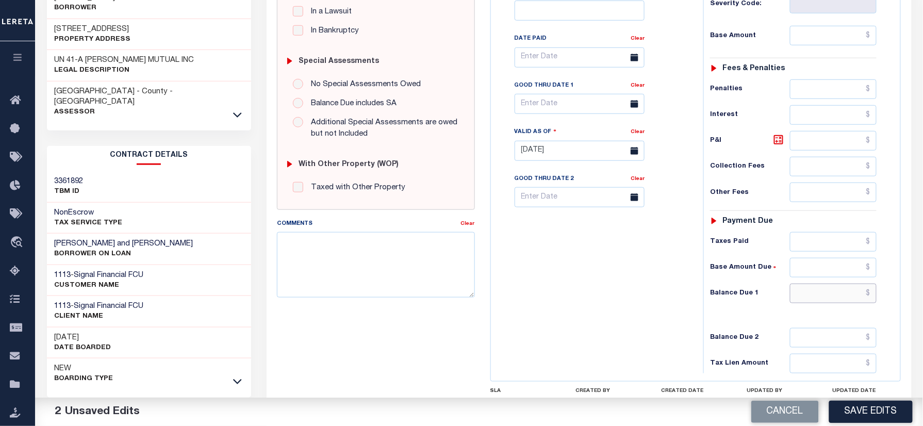
click at [806, 299] on input "text" at bounding box center [833, 294] width 87 height 20
type input "$0.00"
click at [380, 285] on textarea "Comments" at bounding box center [375, 264] width 197 height 65
click at [572, 279] on div "Tax Bill No Multiple Payment Option Semi Annual Payment Plan Clear" at bounding box center [594, 145] width 202 height 455
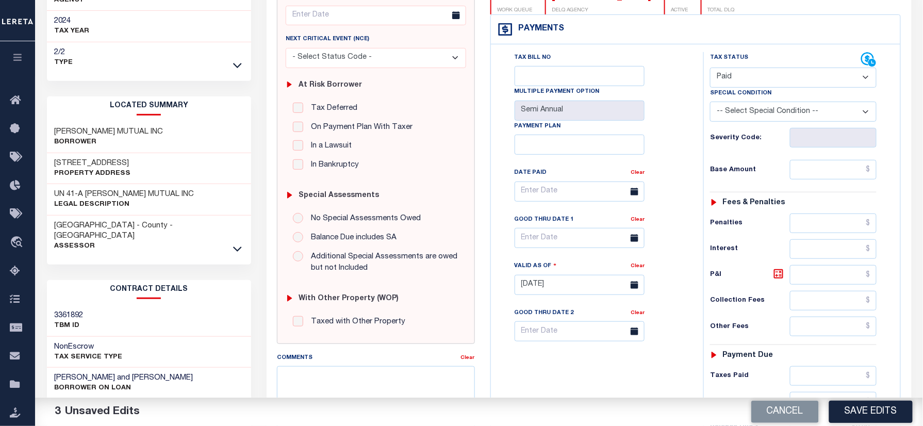
scroll to position [0, 0]
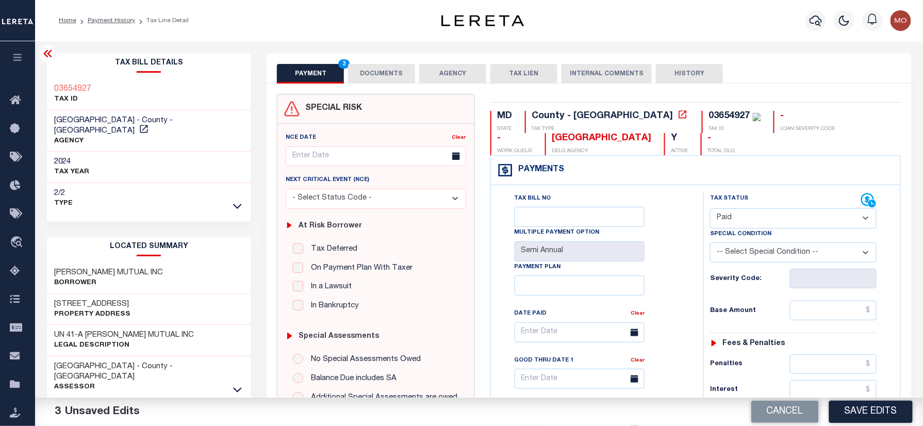
click at [709, 111] on div "03654927" at bounding box center [729, 115] width 41 height 9
copy div "03654927"
click at [389, 75] on button "DOCUMENTS" at bounding box center [381, 74] width 67 height 20
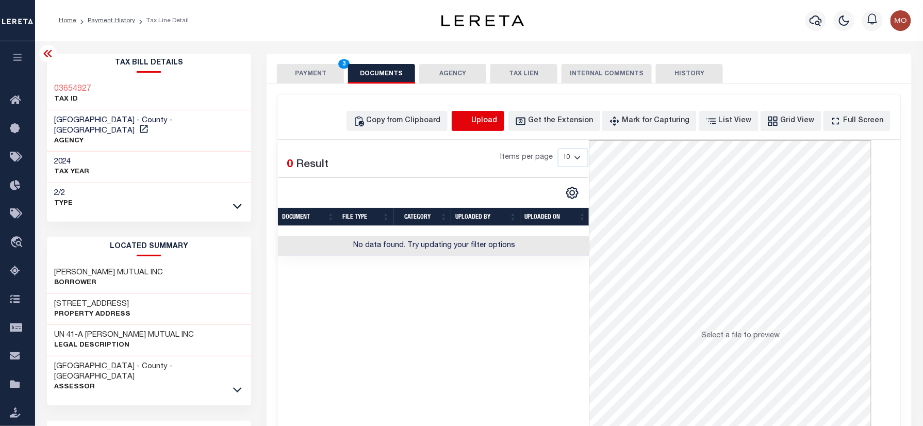
click at [468, 122] on icon "button" at bounding box center [463, 120] width 9 height 8
select select "POP"
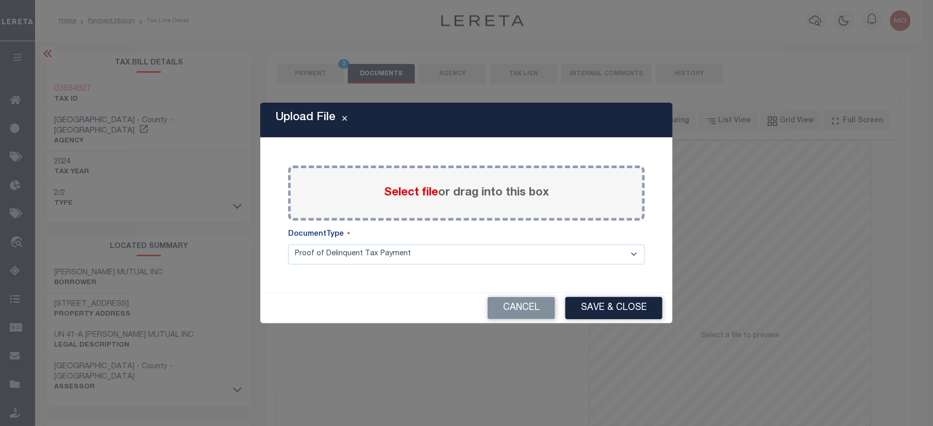
click at [408, 192] on span "Select file" at bounding box center [411, 192] width 54 height 11
click at [0, 0] on input "Select file or drag into this box" at bounding box center [0, 0] width 0 height 0
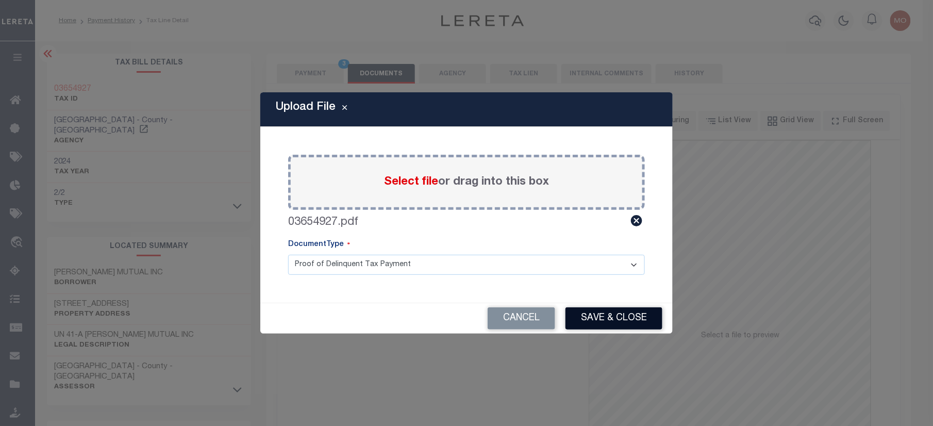
click at [605, 308] on button "Save & Close" at bounding box center [614, 318] width 97 height 22
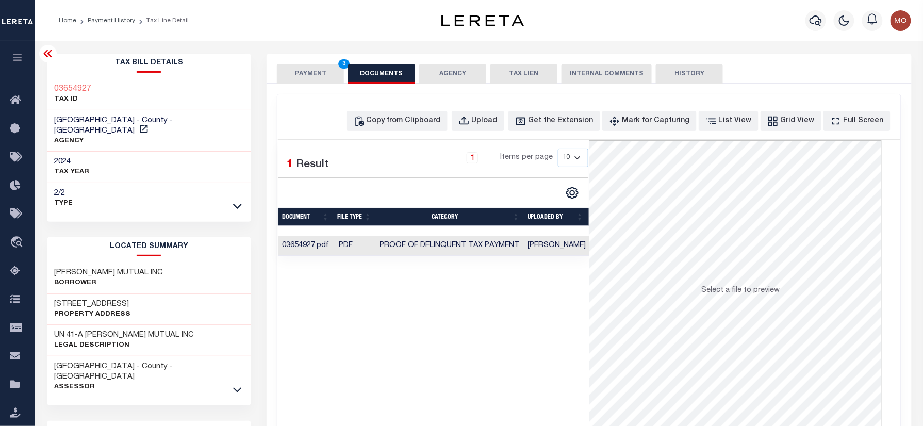
click at [315, 73] on button "PAYMENT 3" at bounding box center [310, 74] width 67 height 20
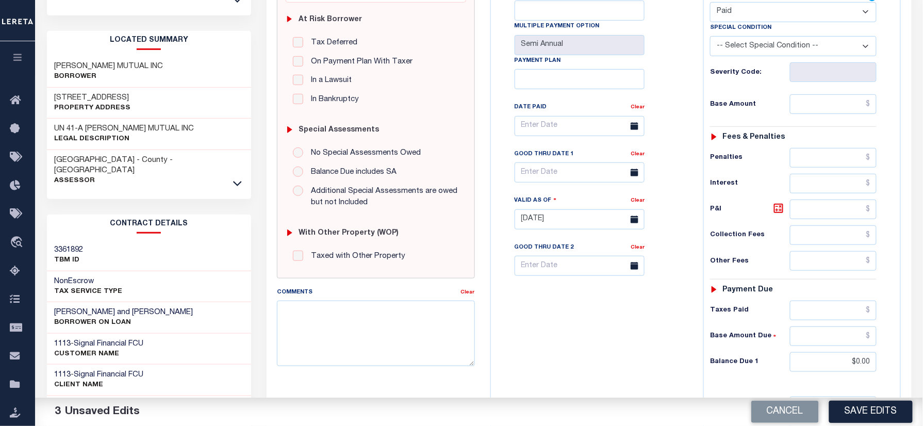
click at [865, 409] on button "Save Edits" at bounding box center [871, 412] width 84 height 22
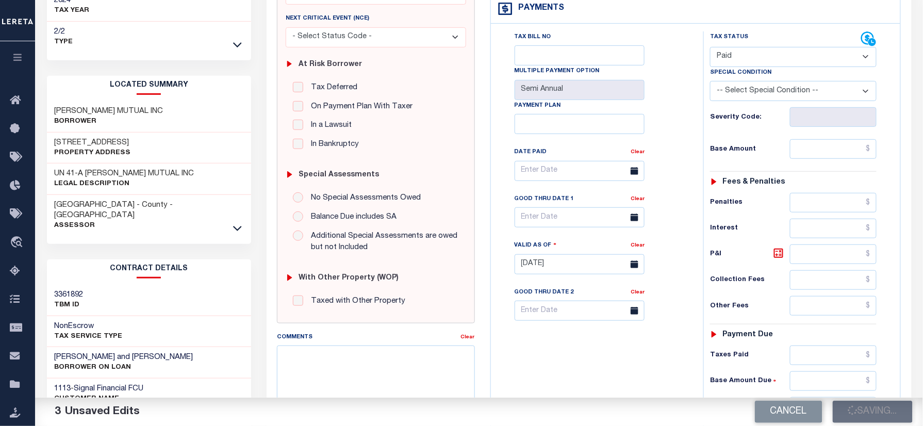
scroll to position [137, 0]
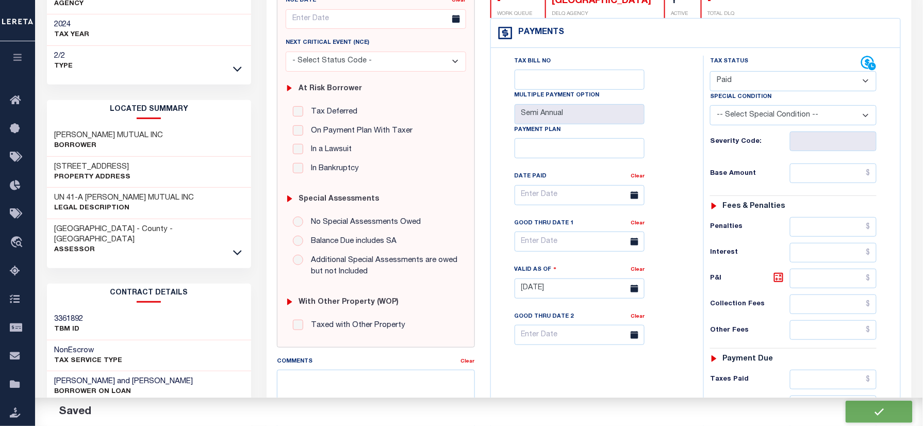
checkbox input "false"
type input "$0"
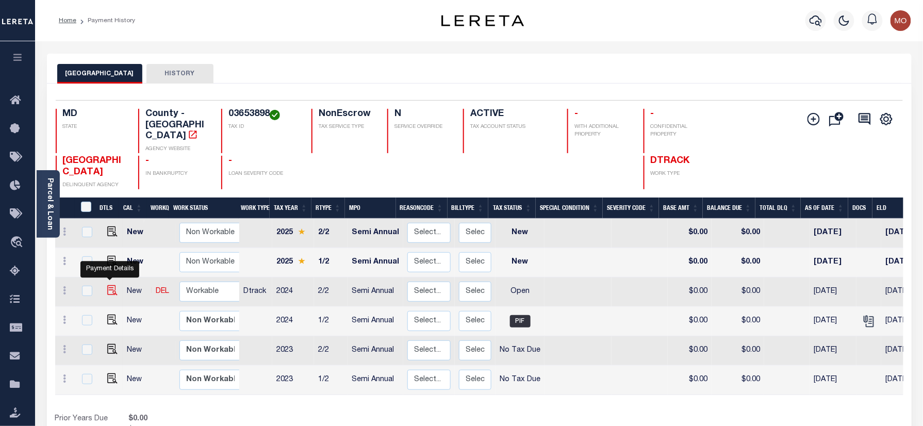
click at [110, 285] on img "" at bounding box center [112, 290] width 10 height 10
checkbox input "true"
